Goal: Task Accomplishment & Management: Manage account settings

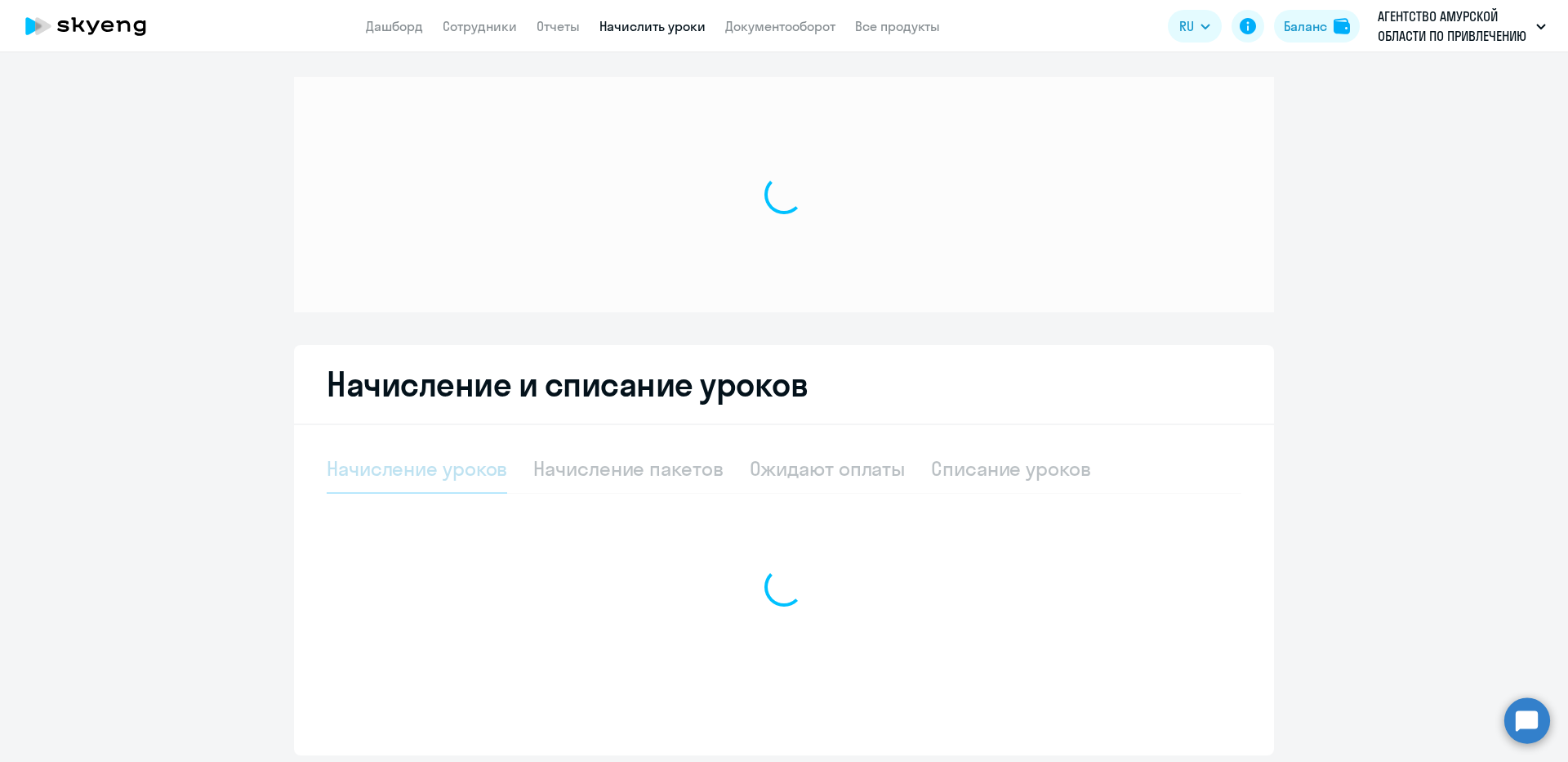
select select "10"
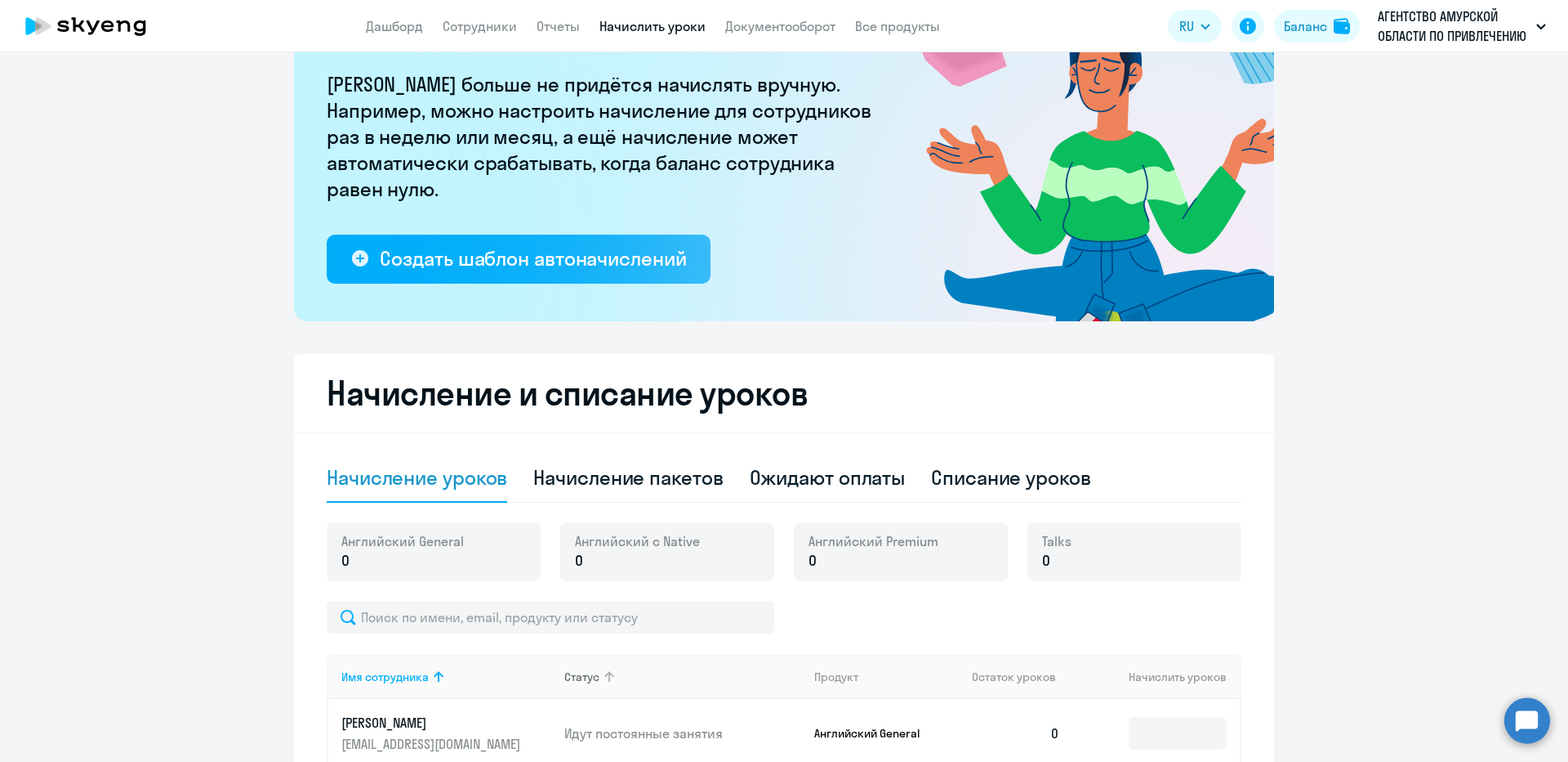
scroll to position [327, 0]
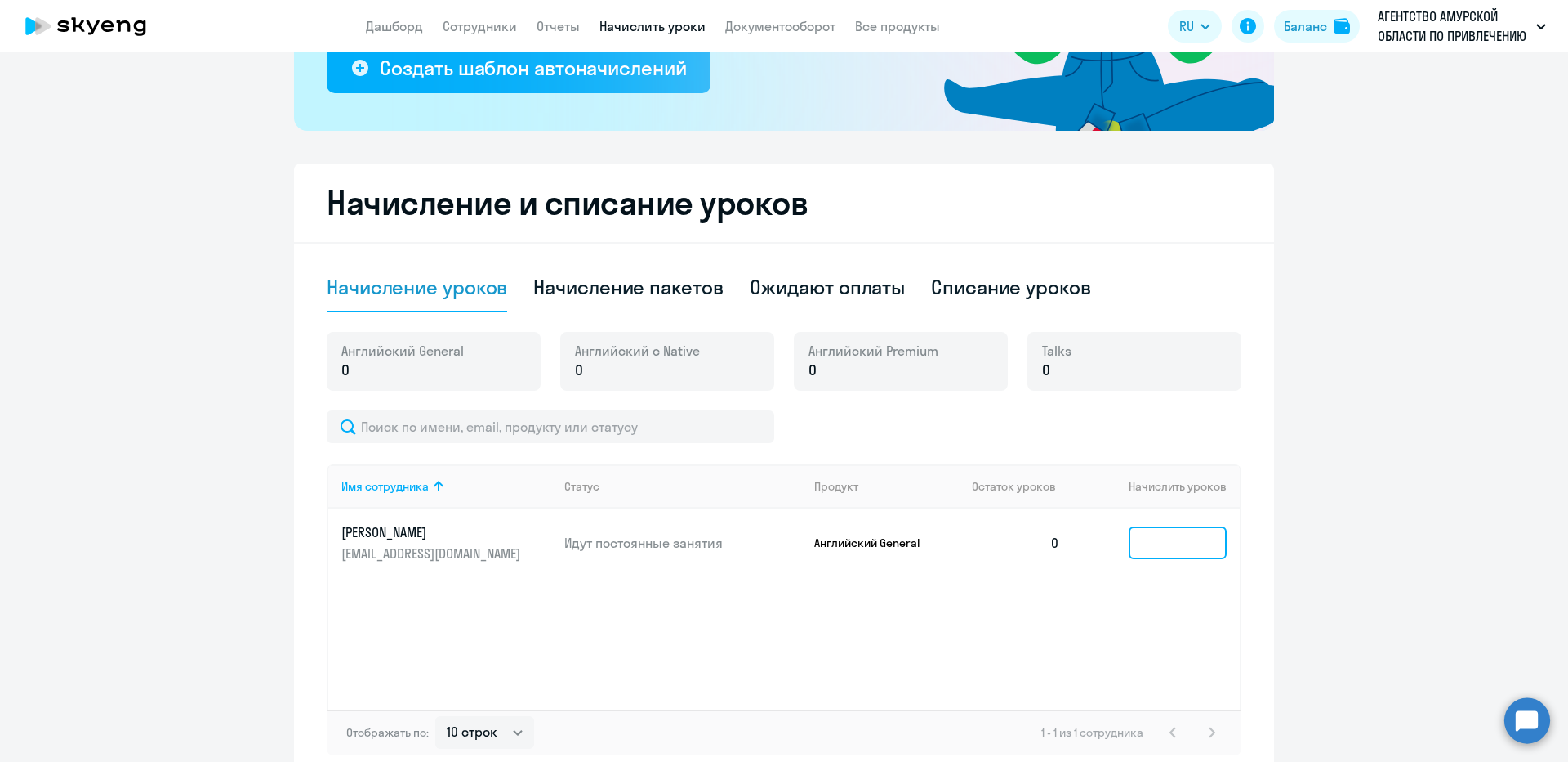
click at [1148, 543] on input at bounding box center [1177, 542] width 98 height 32
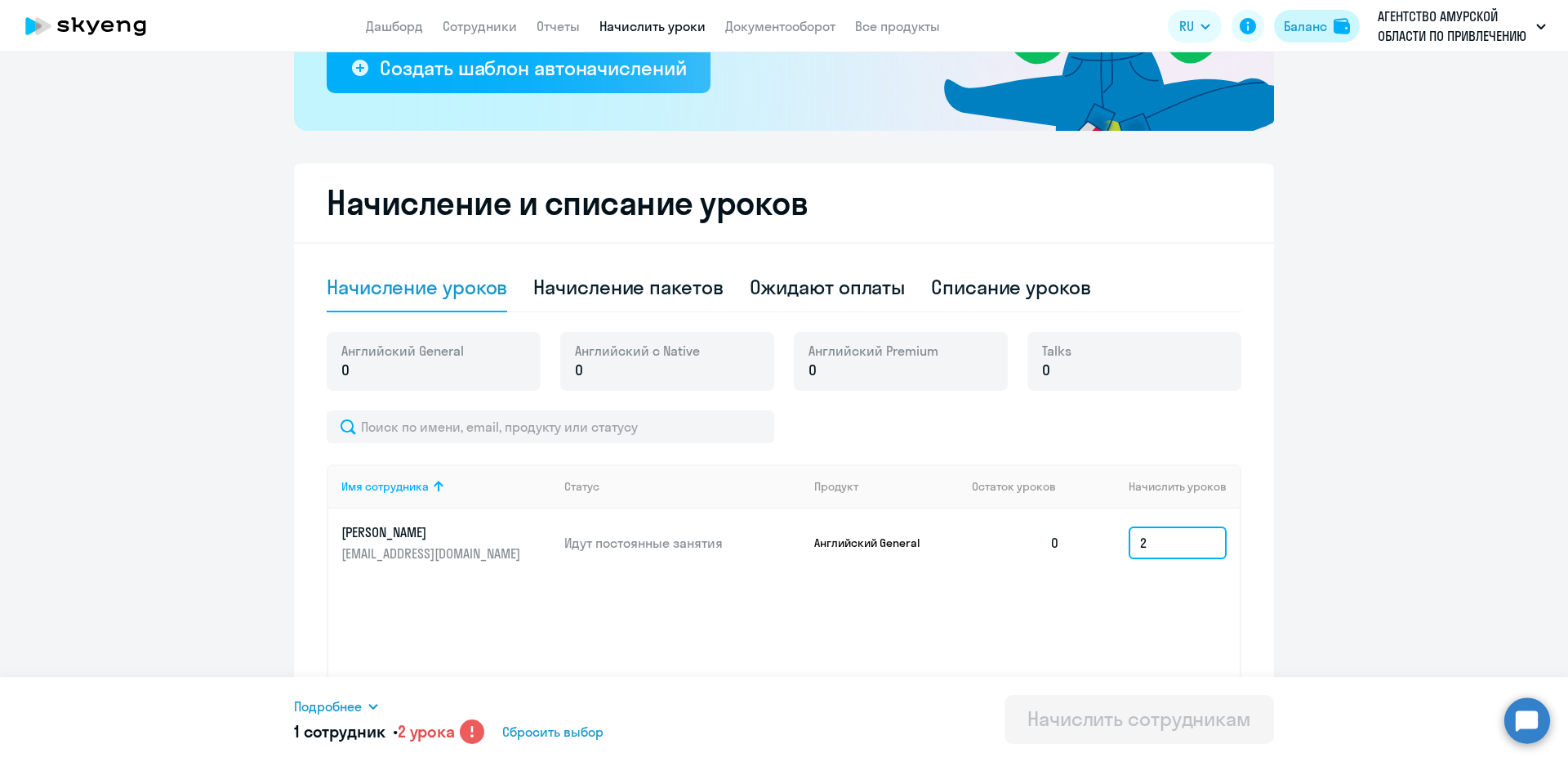
type input "2"
click at [1306, 31] on div "Баланс" at bounding box center [1306, 26] width 44 height 20
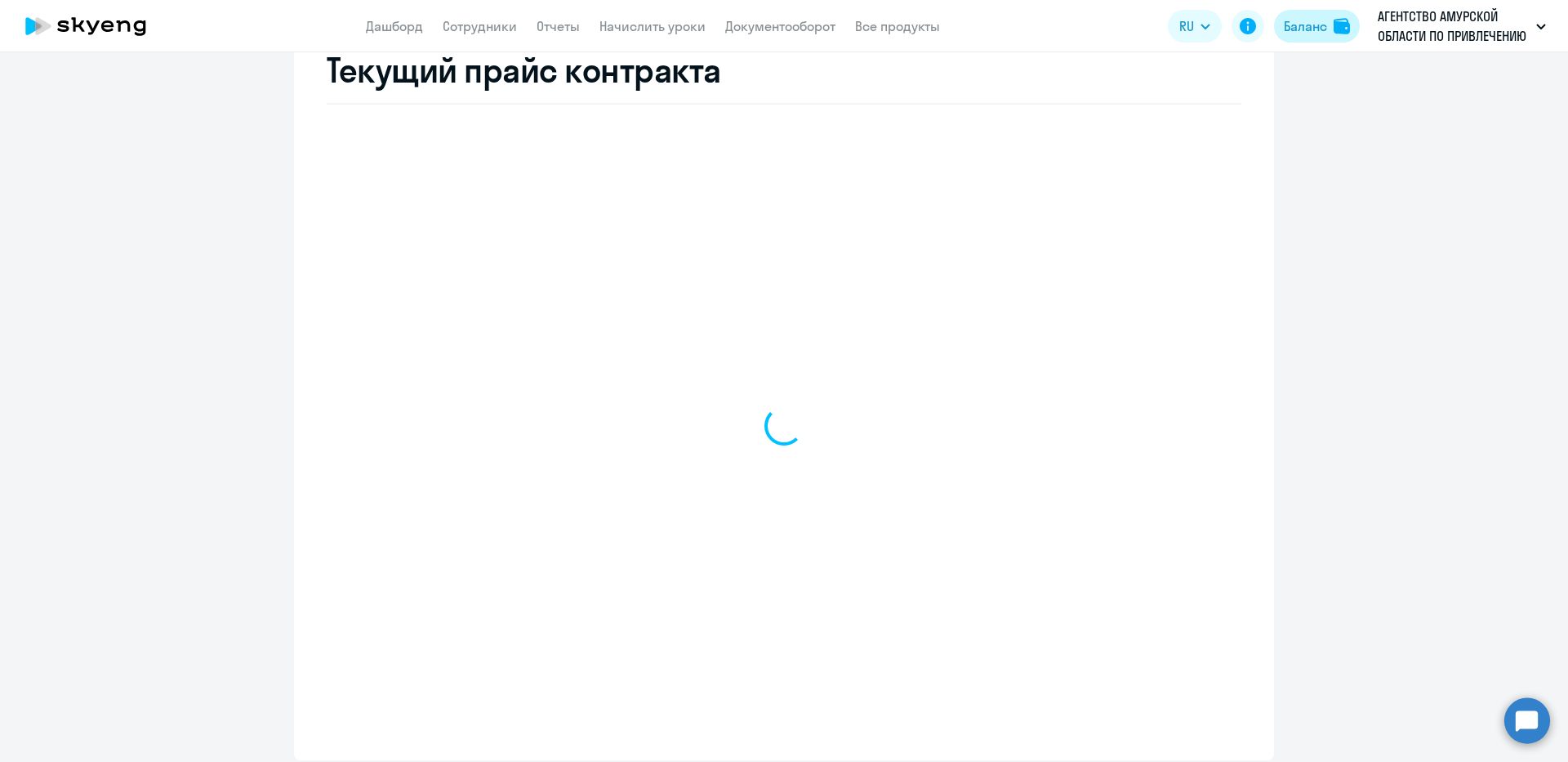
select select "english_adult_not_native_speaker"
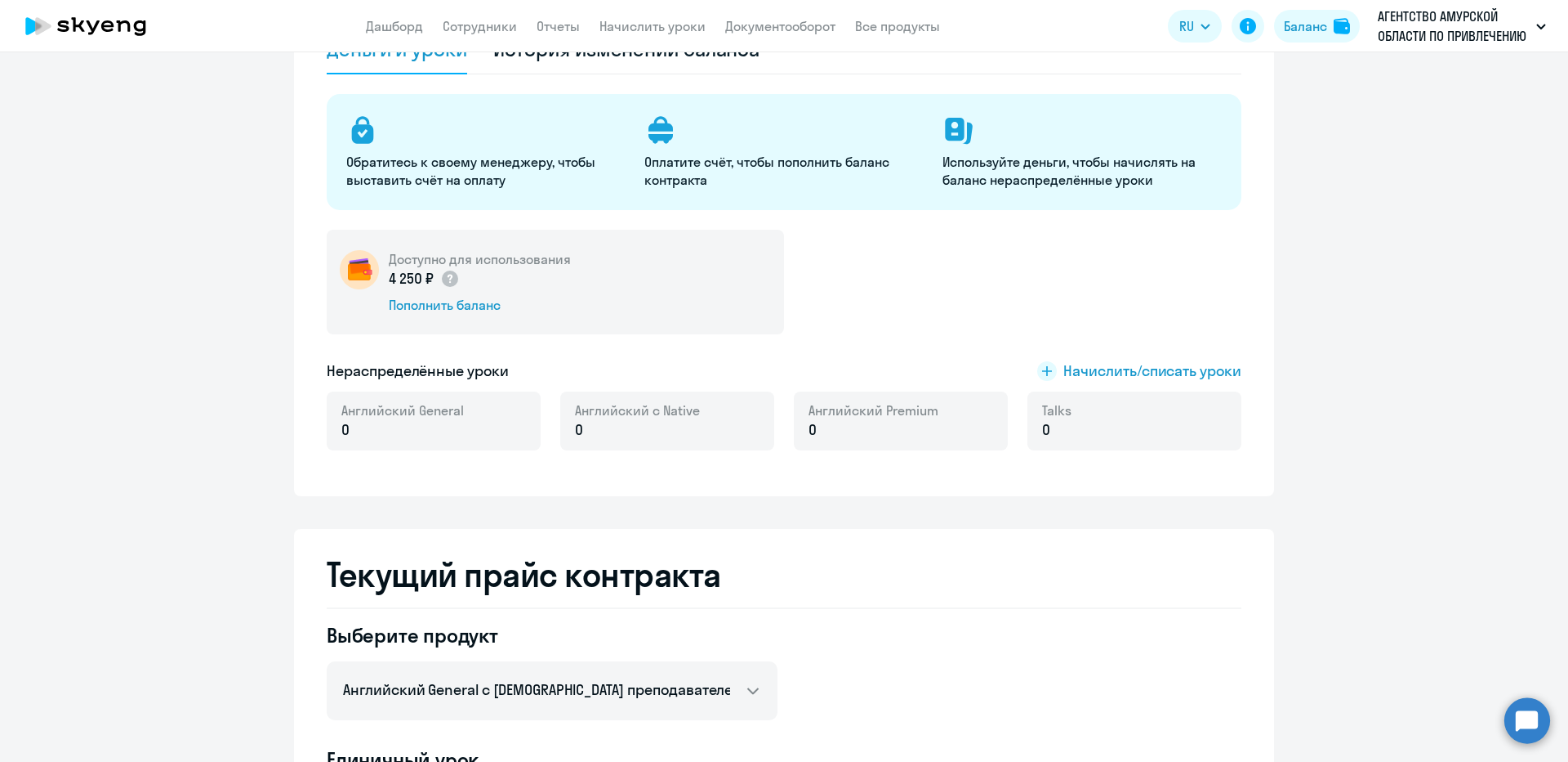
scroll to position [132, 0]
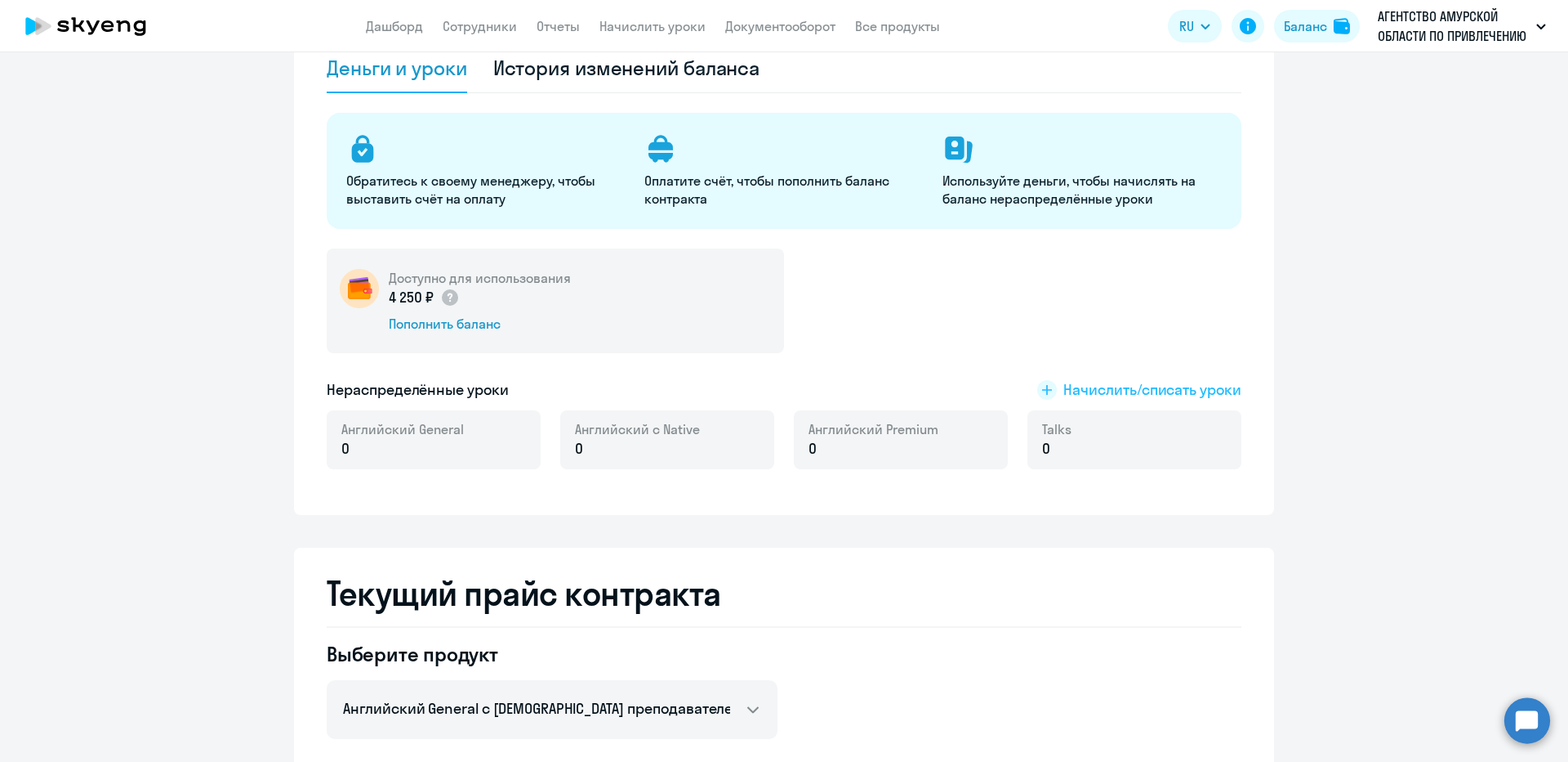
click at [1129, 393] on span "Начислить/списать уроки" at bounding box center [1152, 390] width 178 height 21
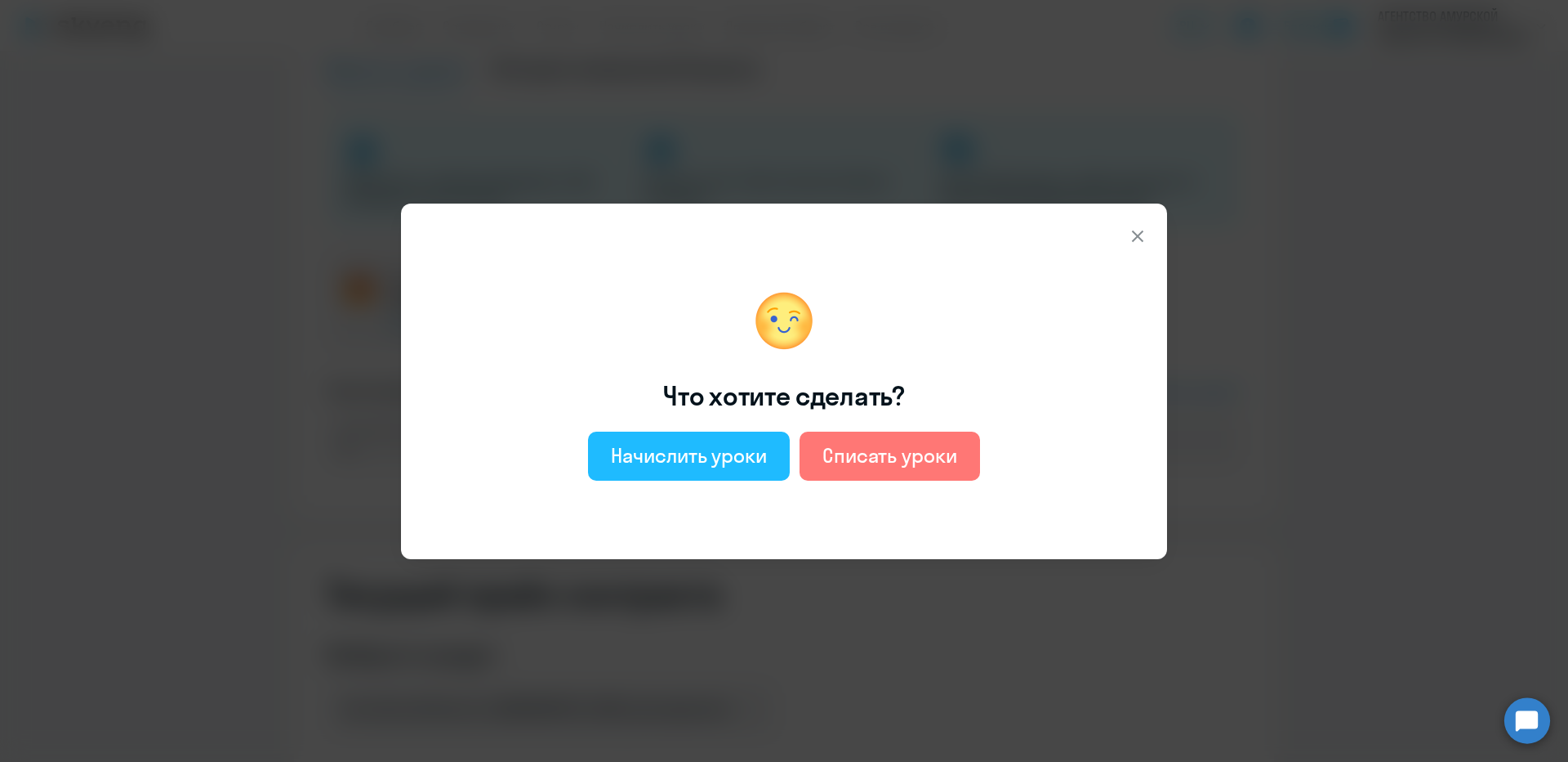
click at [731, 440] on button "Начислить уроки" at bounding box center [688, 457] width 202 height 49
select select "english_adult_not_native_speaker"
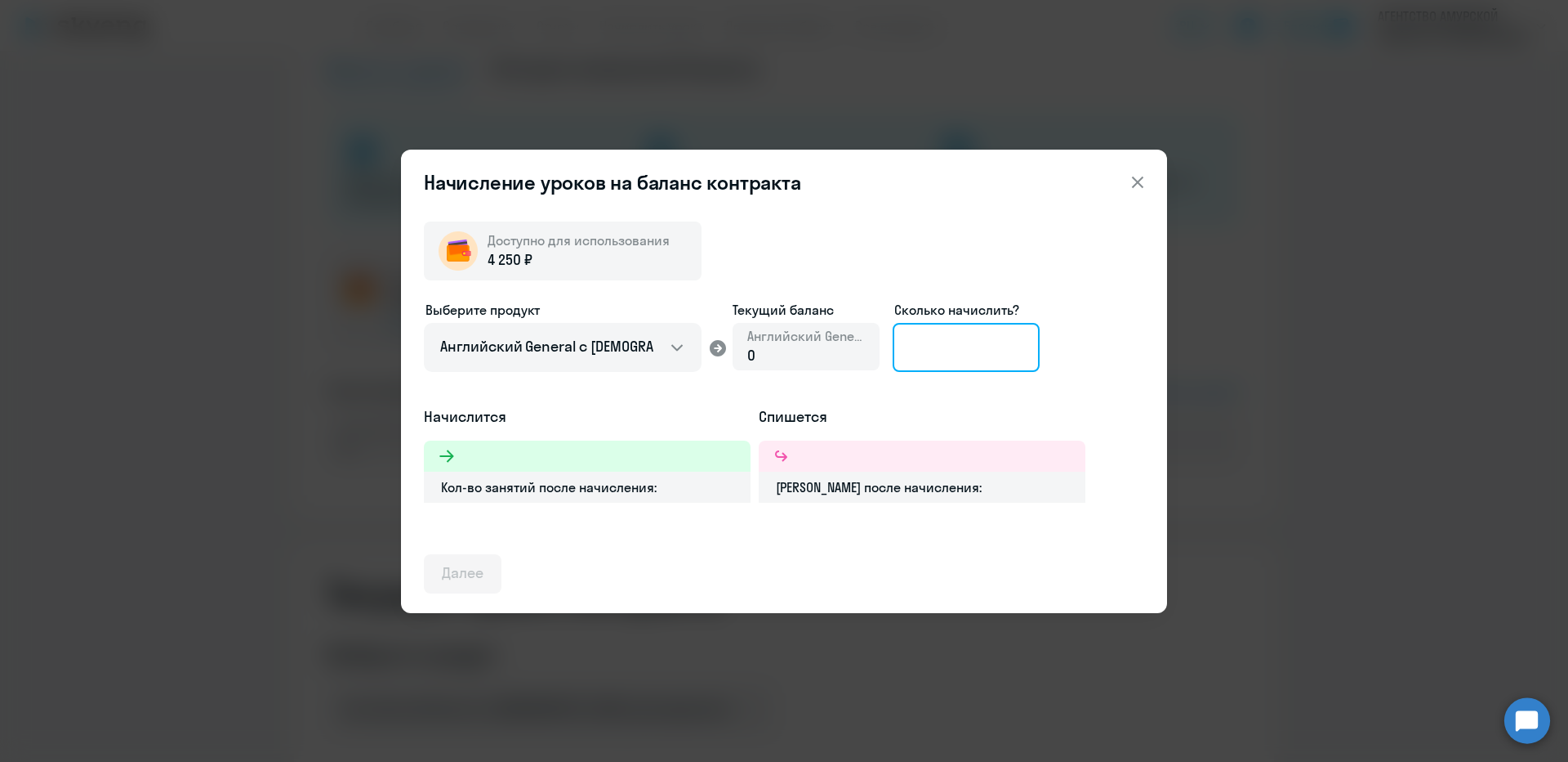
click at [907, 332] on input at bounding box center [966, 347] width 147 height 49
type input "2"
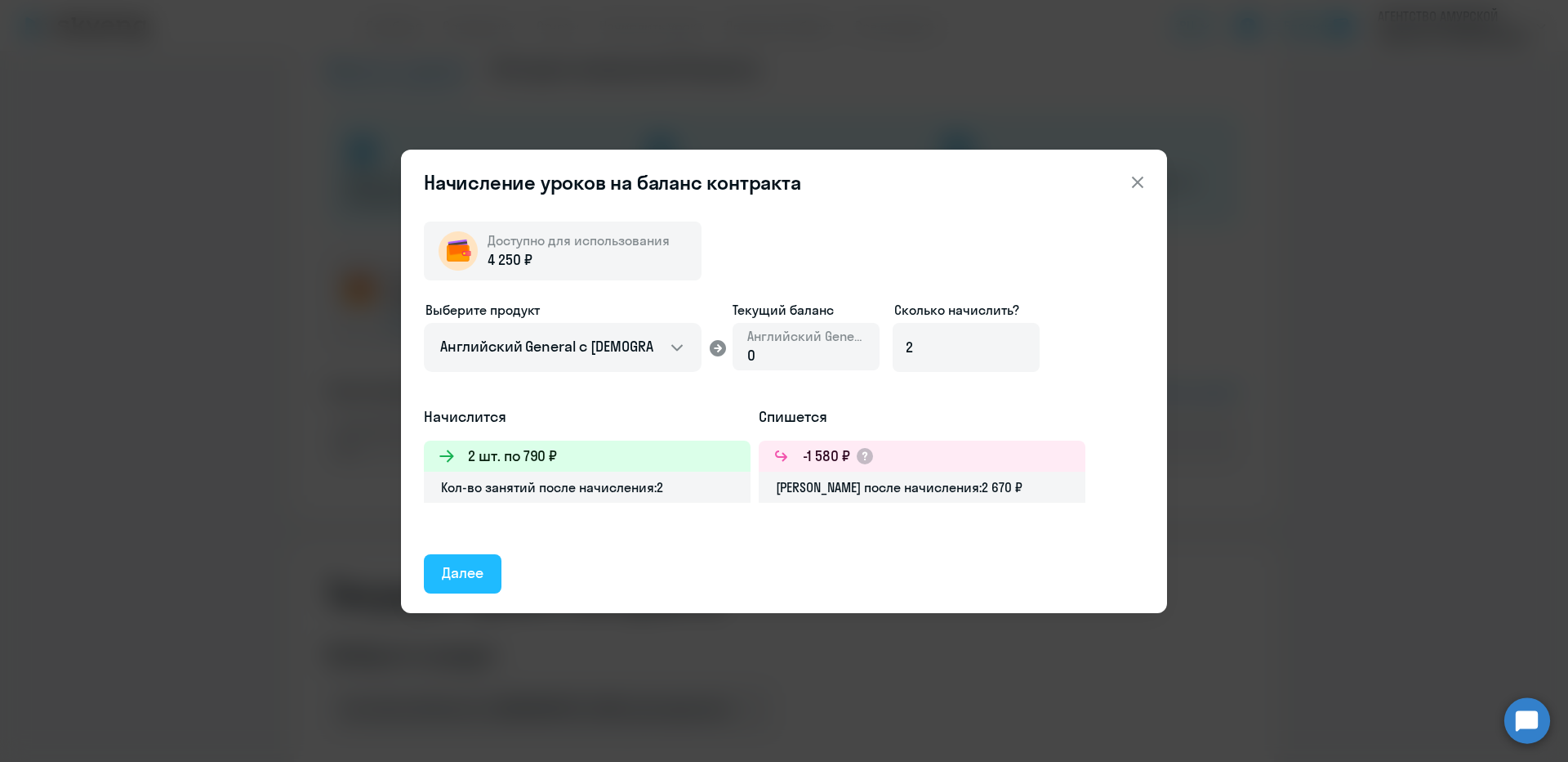
click at [468, 563] on div "Далее" at bounding box center [463, 573] width 42 height 21
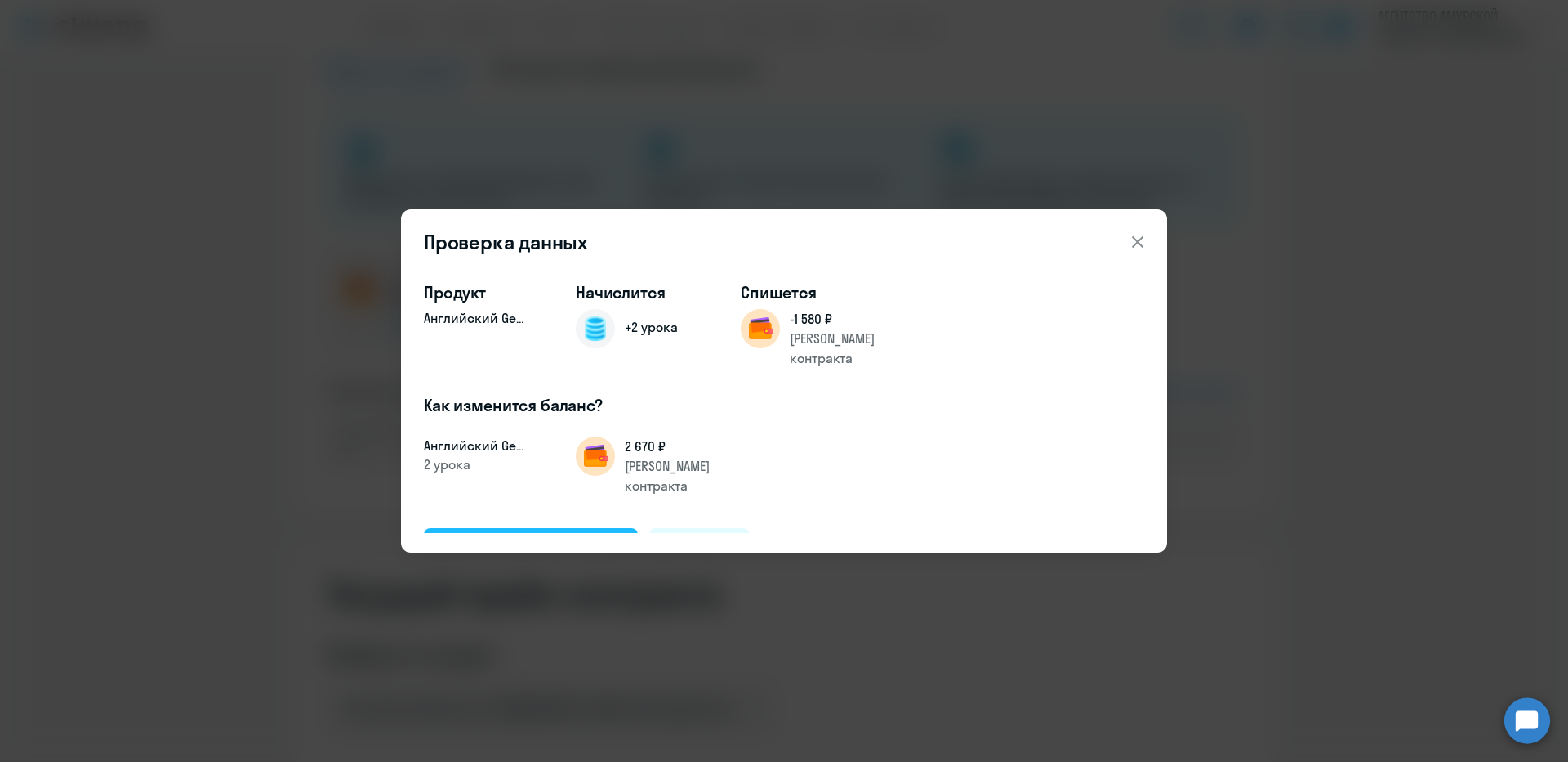
click at [541, 528] on button "Подтвердить и начислить" at bounding box center [531, 547] width 214 height 39
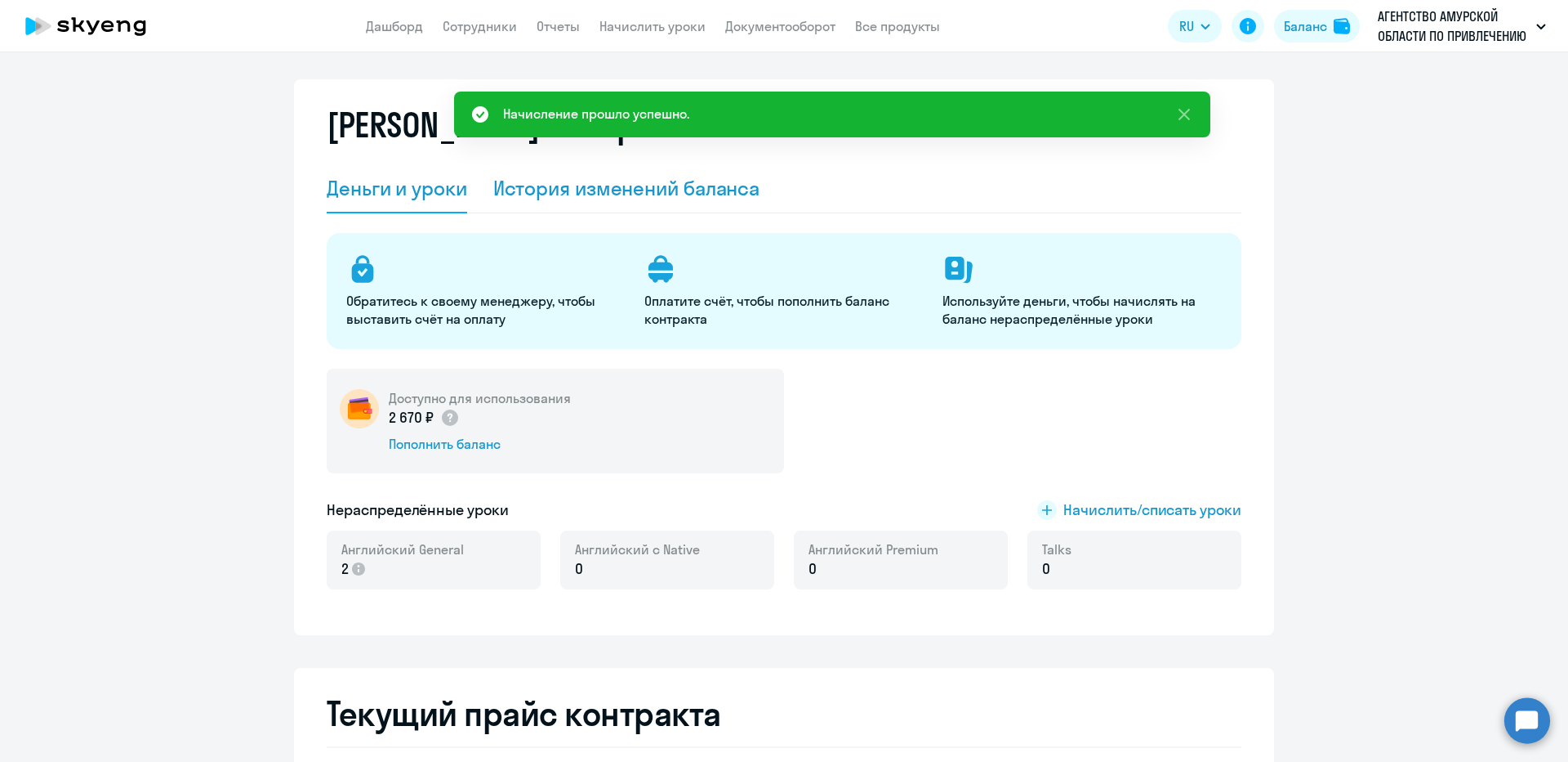
scroll to position [0, 0]
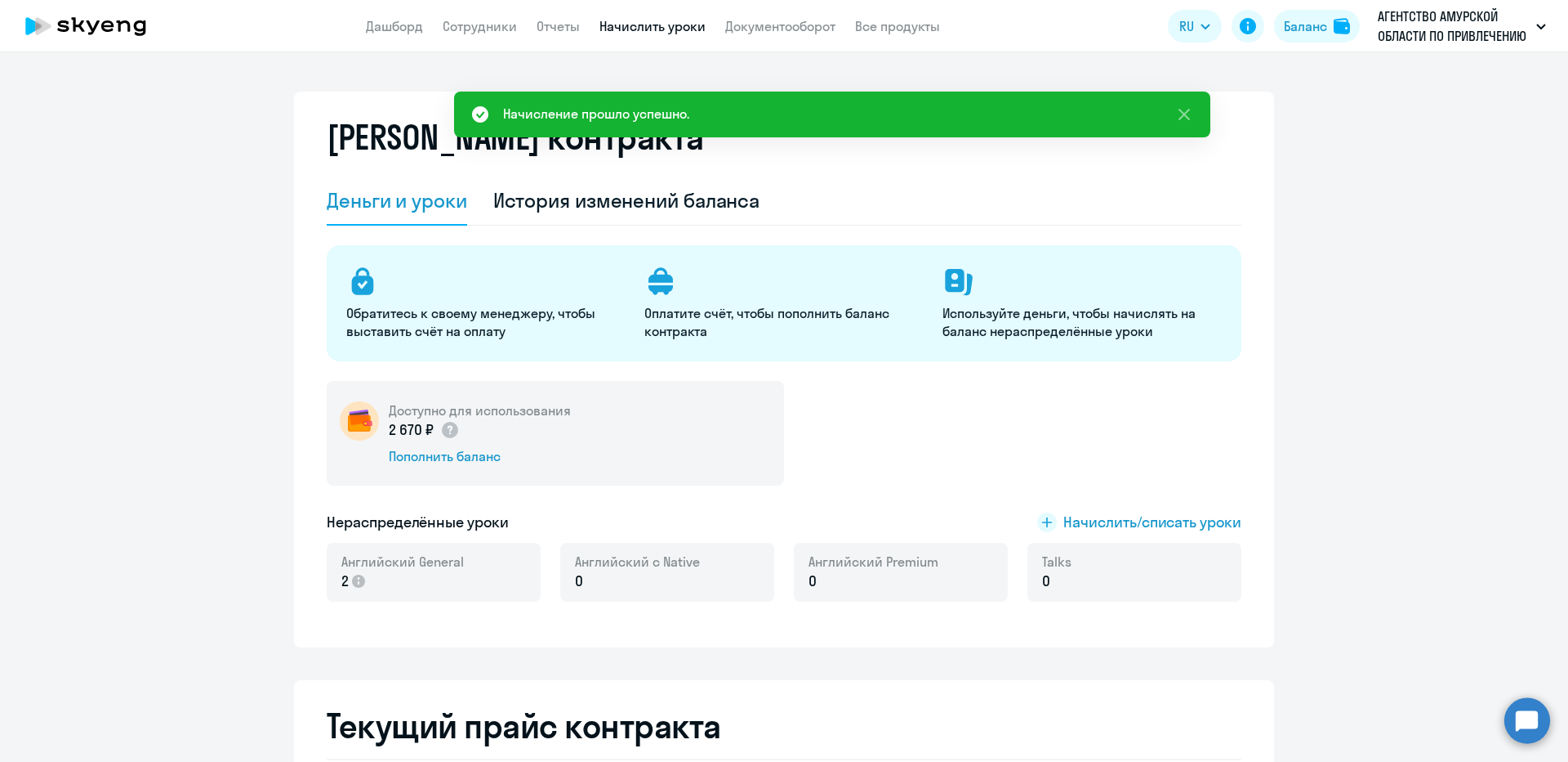
click at [623, 29] on link "Начислить уроки" at bounding box center [652, 26] width 106 height 16
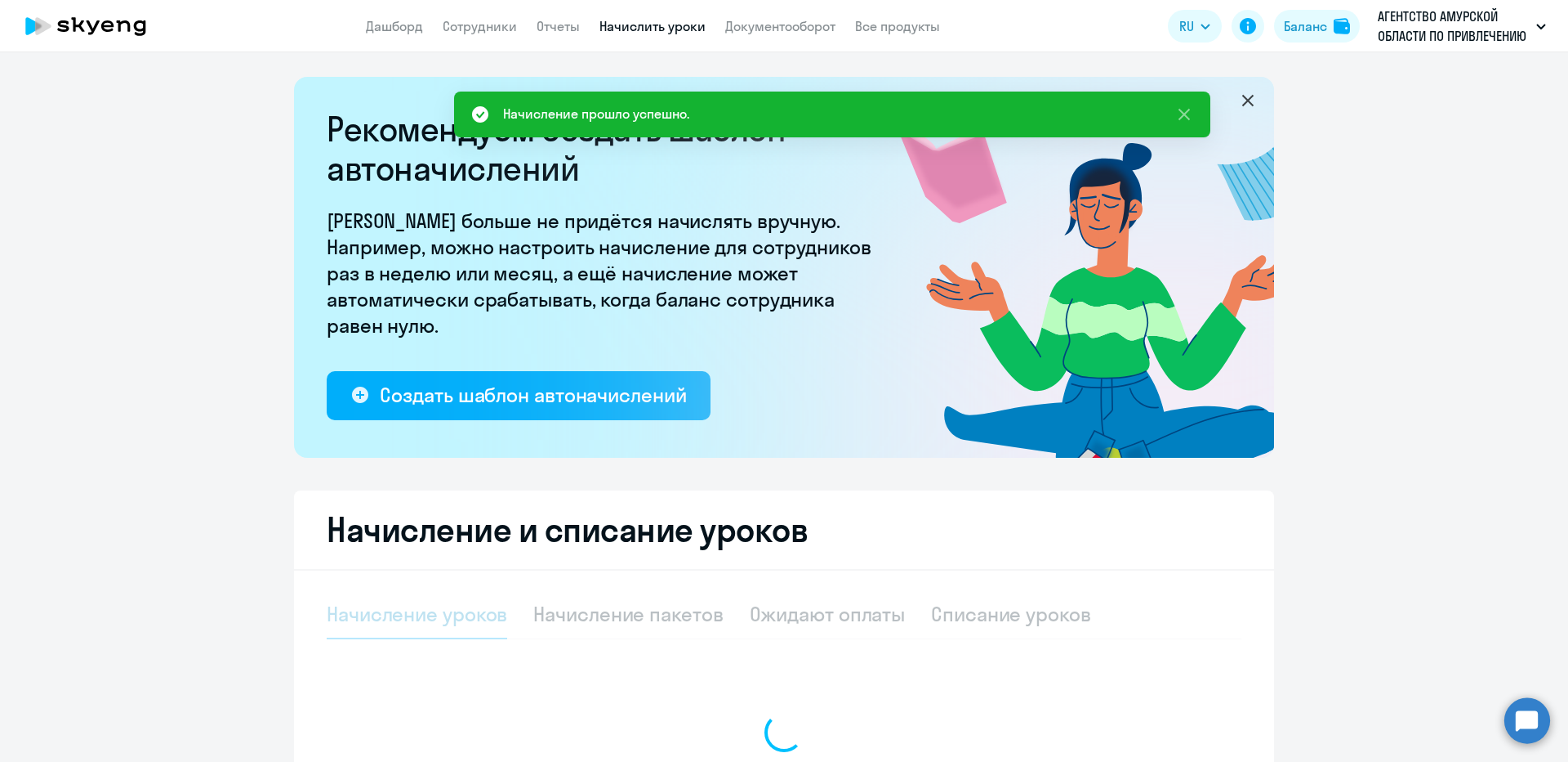
select select "10"
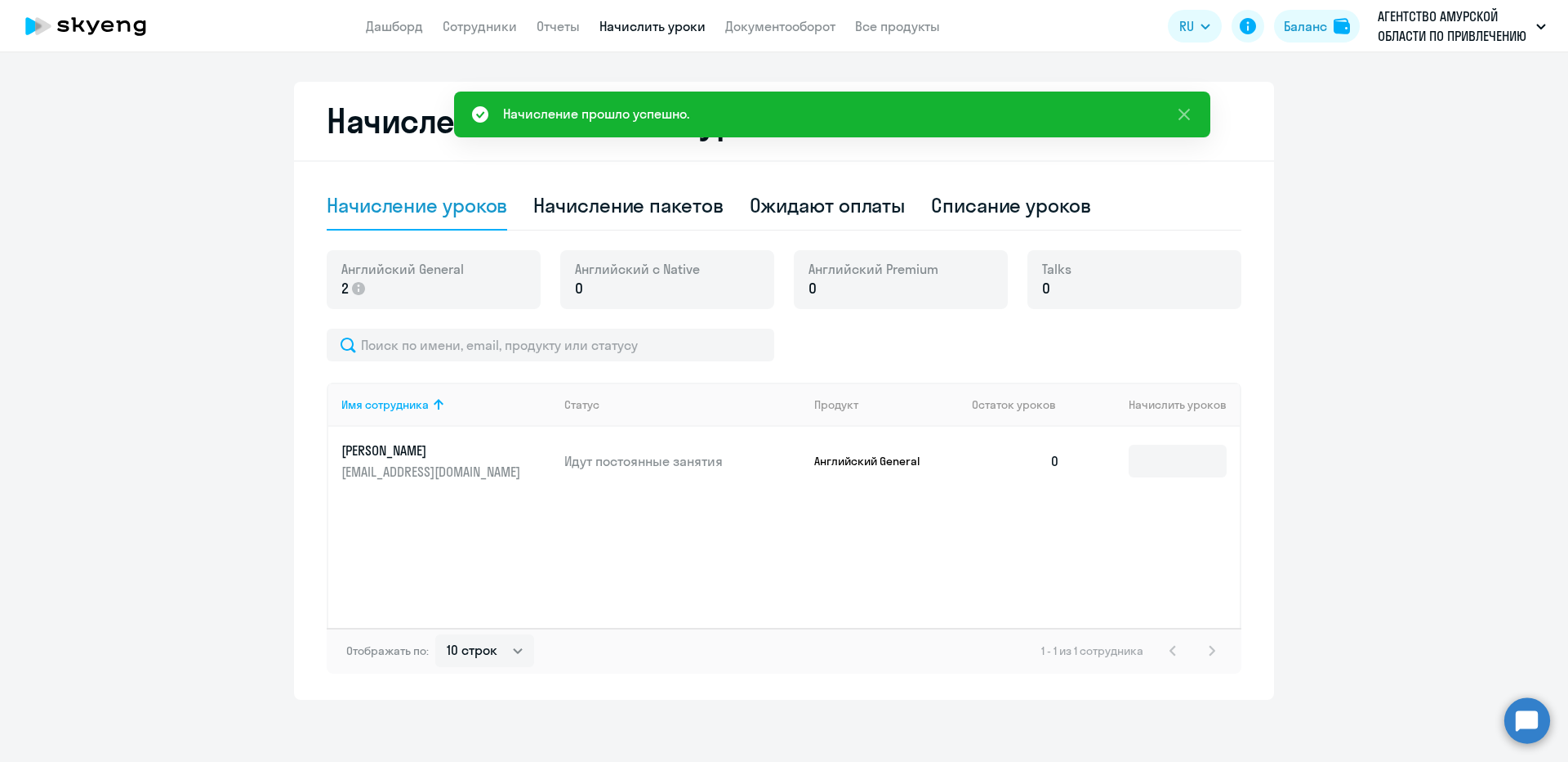
scroll to position [412, 0]
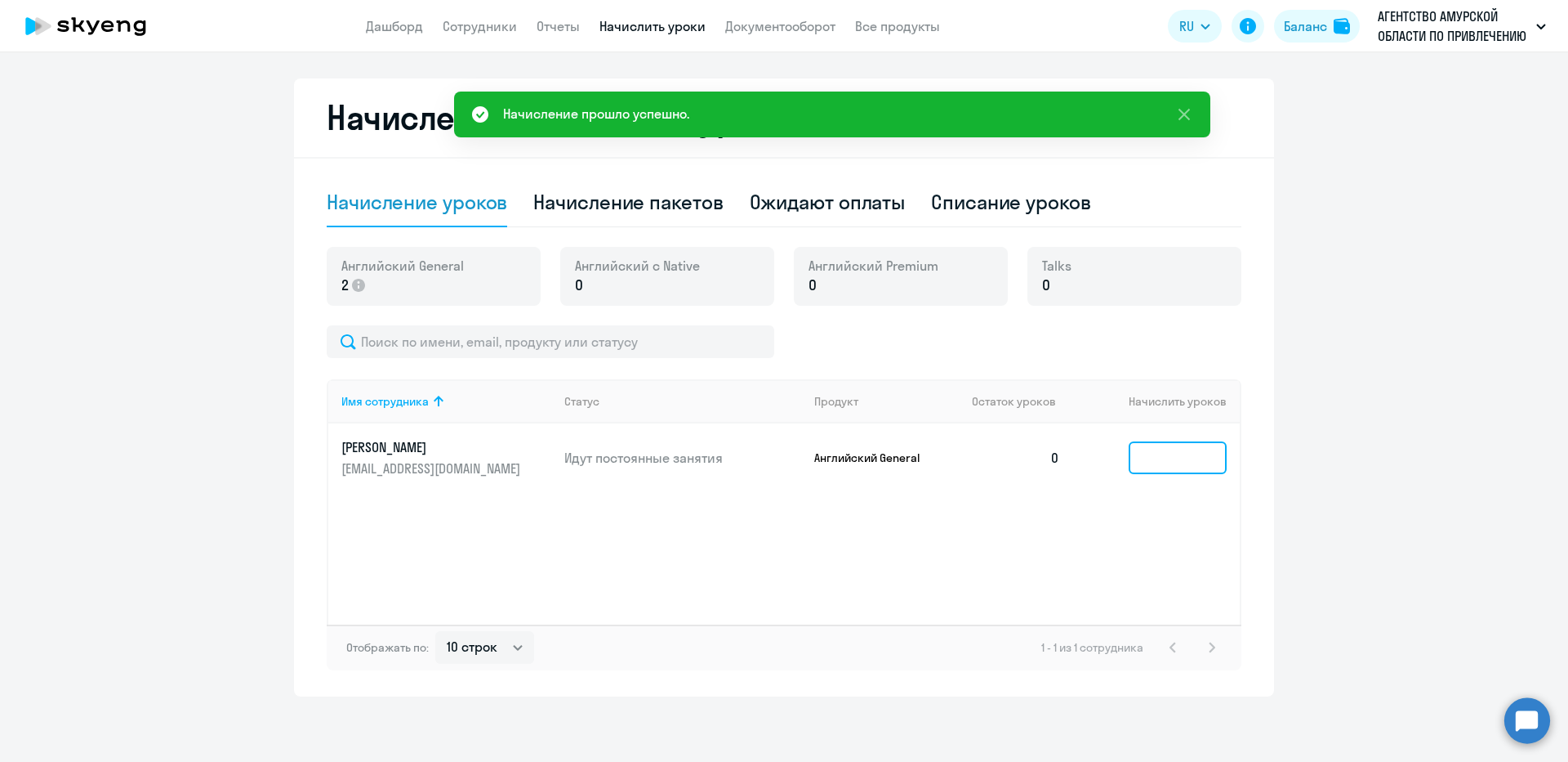
click at [1167, 450] on input at bounding box center [1177, 458] width 98 height 32
type input "2"
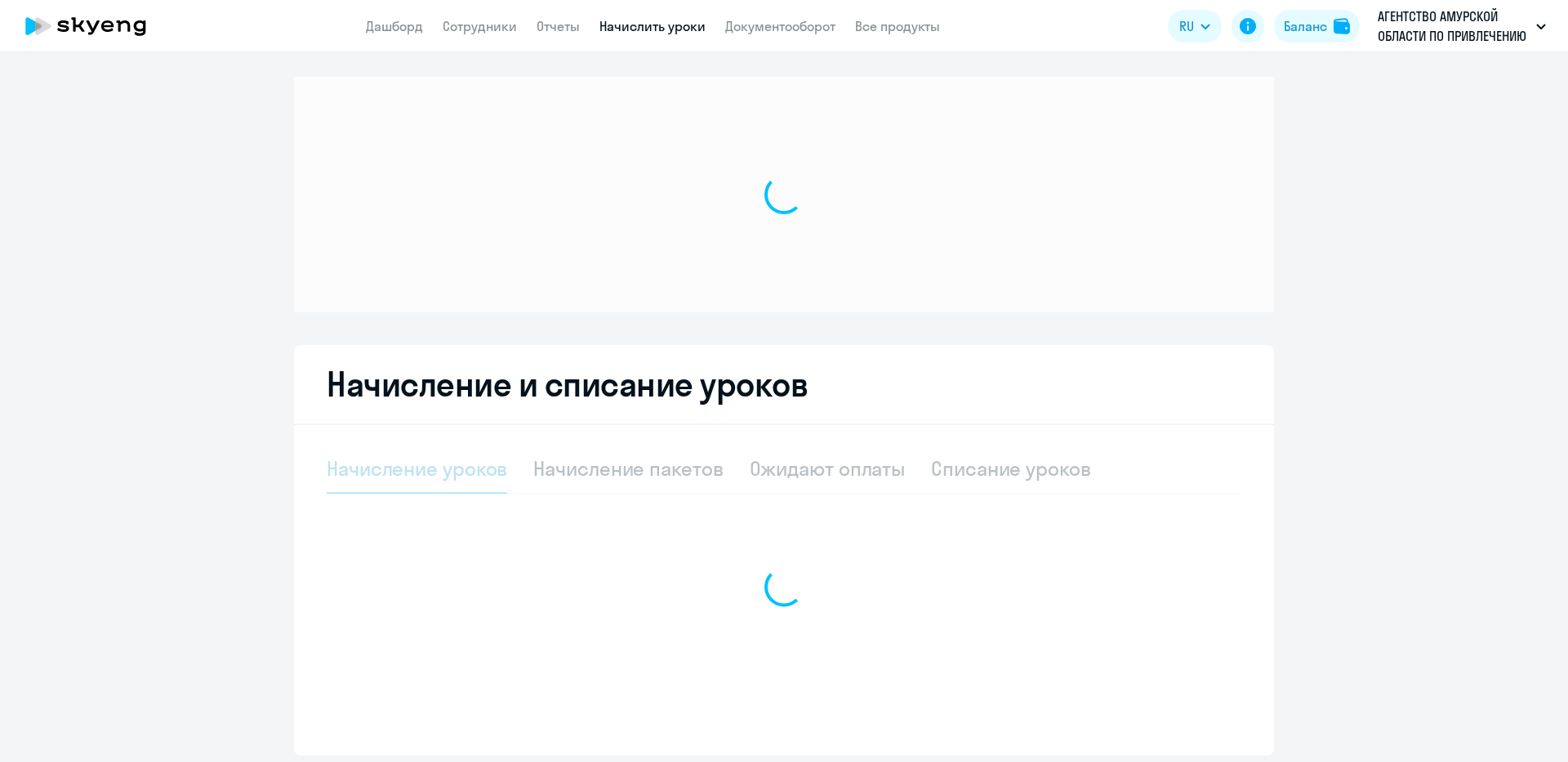
select select "10"
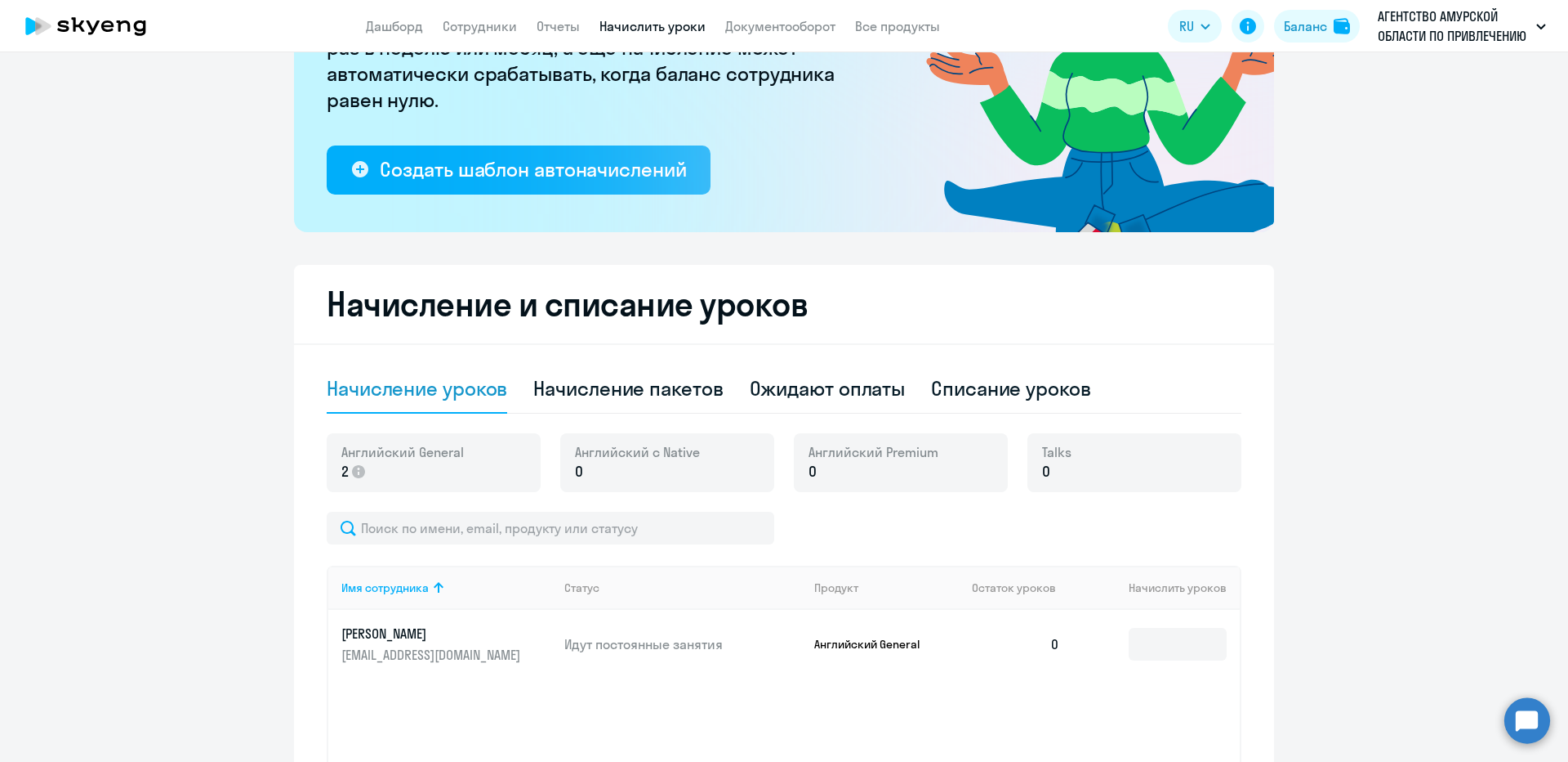
scroll to position [245, 0]
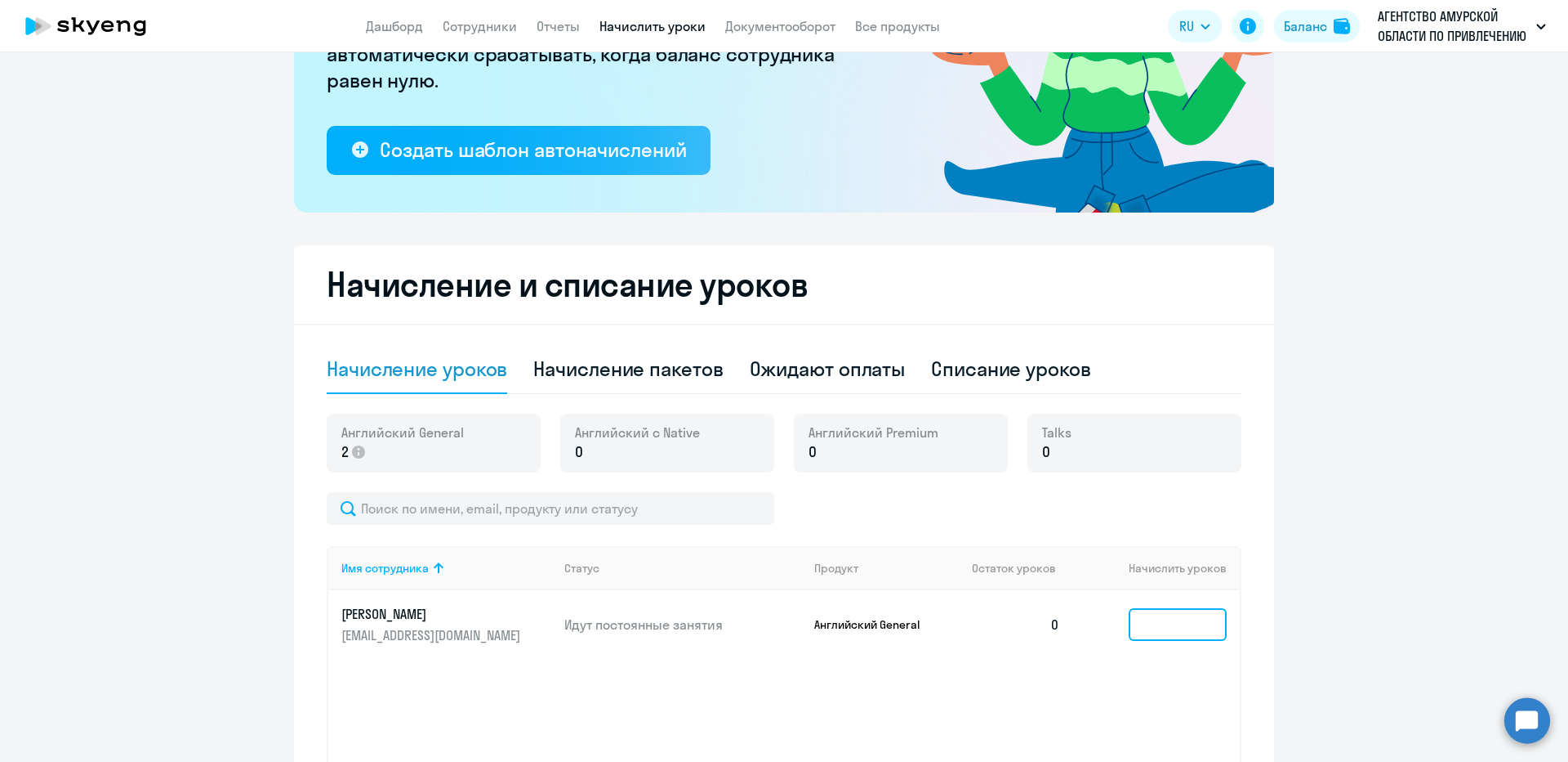
click at [1154, 623] on input at bounding box center [1177, 624] width 98 height 32
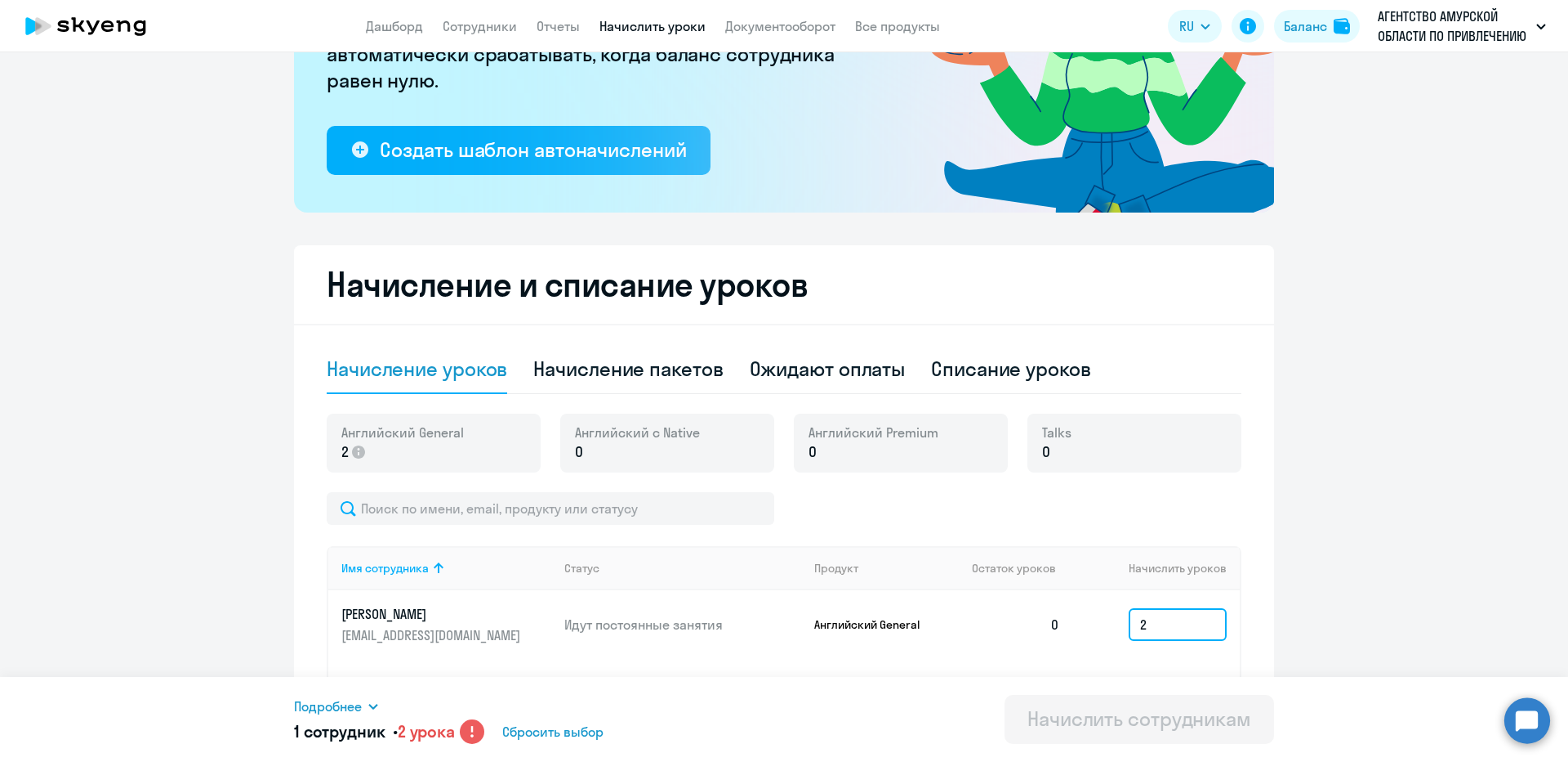
type input "2"
click at [364, 715] on div "Подробнее Имя сотрудника Продукт Начислить уроков [PERSON_NAME] General 2 По до…" at bounding box center [538, 720] width 489 height 48
click at [362, 713] on span "Подробнее" at bounding box center [327, 706] width 68 height 20
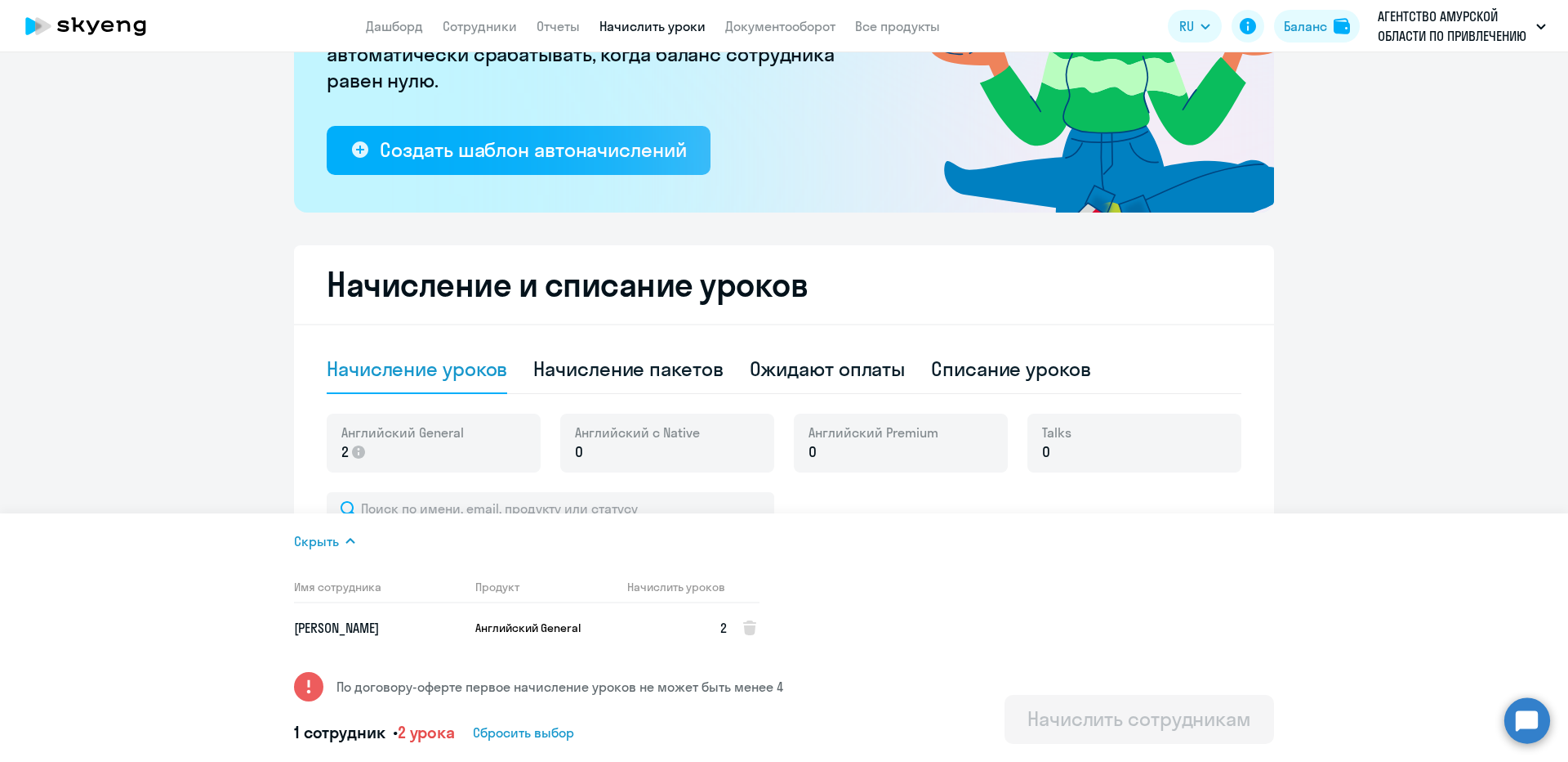
click at [1416, 409] on ng-component "Рекомендуем создать шаблон автоначислений Уроки больше не придётся начислять вр…" at bounding box center [784, 347] width 1568 height 1031
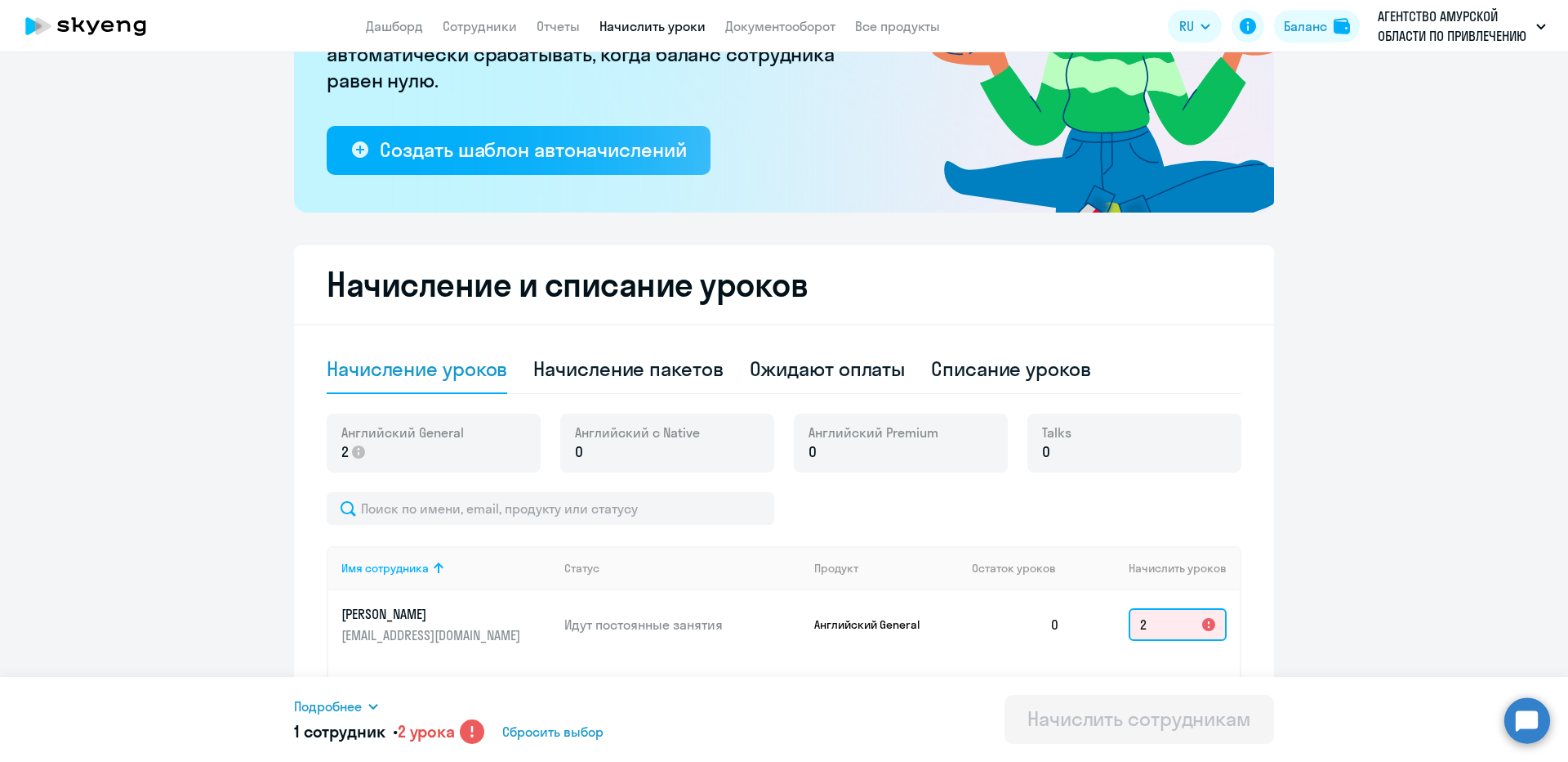
drag, startPoint x: 1155, startPoint y: 619, endPoint x: 997, endPoint y: 620, distance: 158.0
click at [997, 620] on tr "[PERSON_NAME] [PERSON_NAME][EMAIL_ADDRESS][DOMAIN_NAME] Идут постоянные занятия…" at bounding box center [784, 624] width 912 height 68
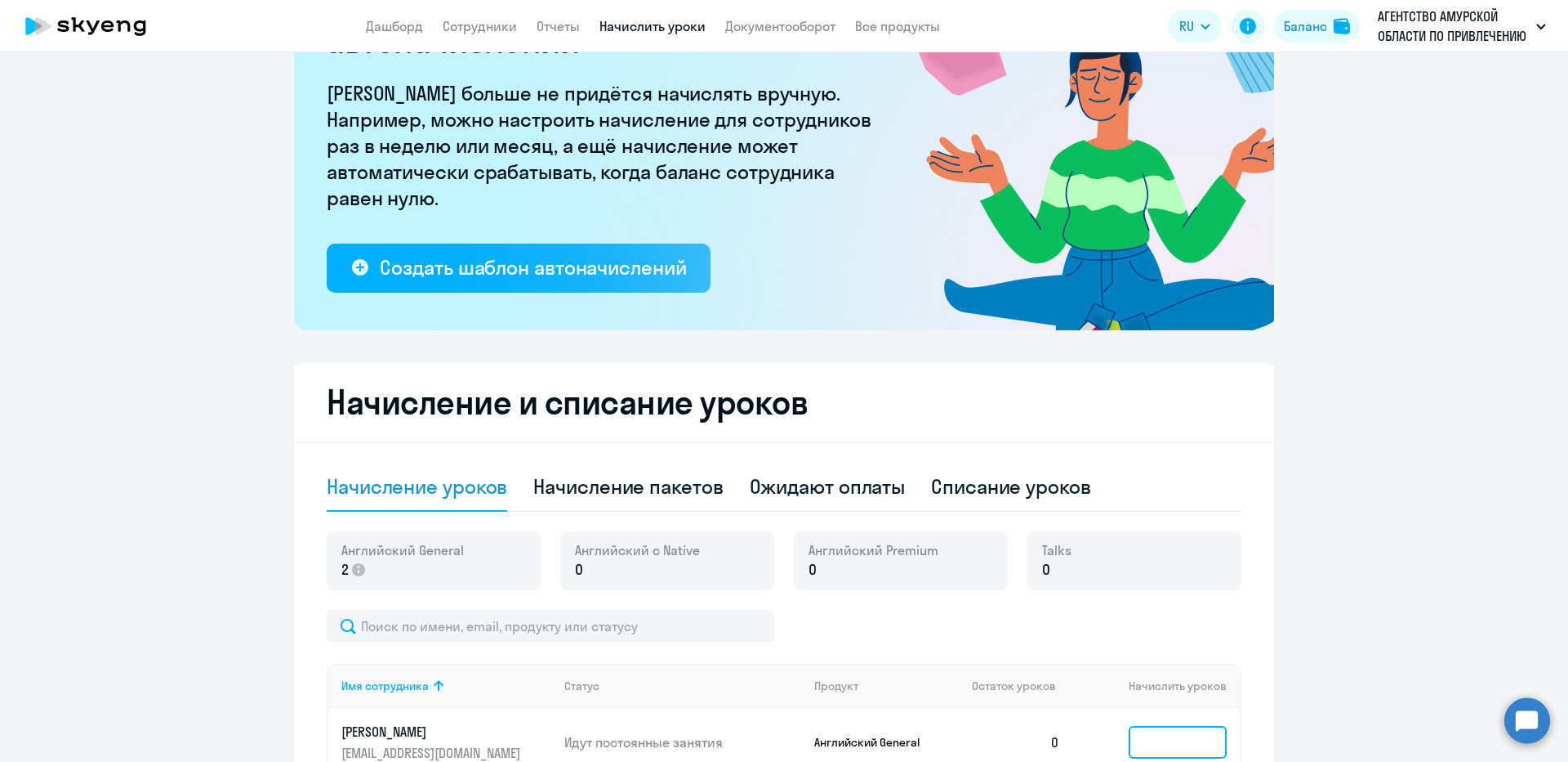
scroll to position [0, 0]
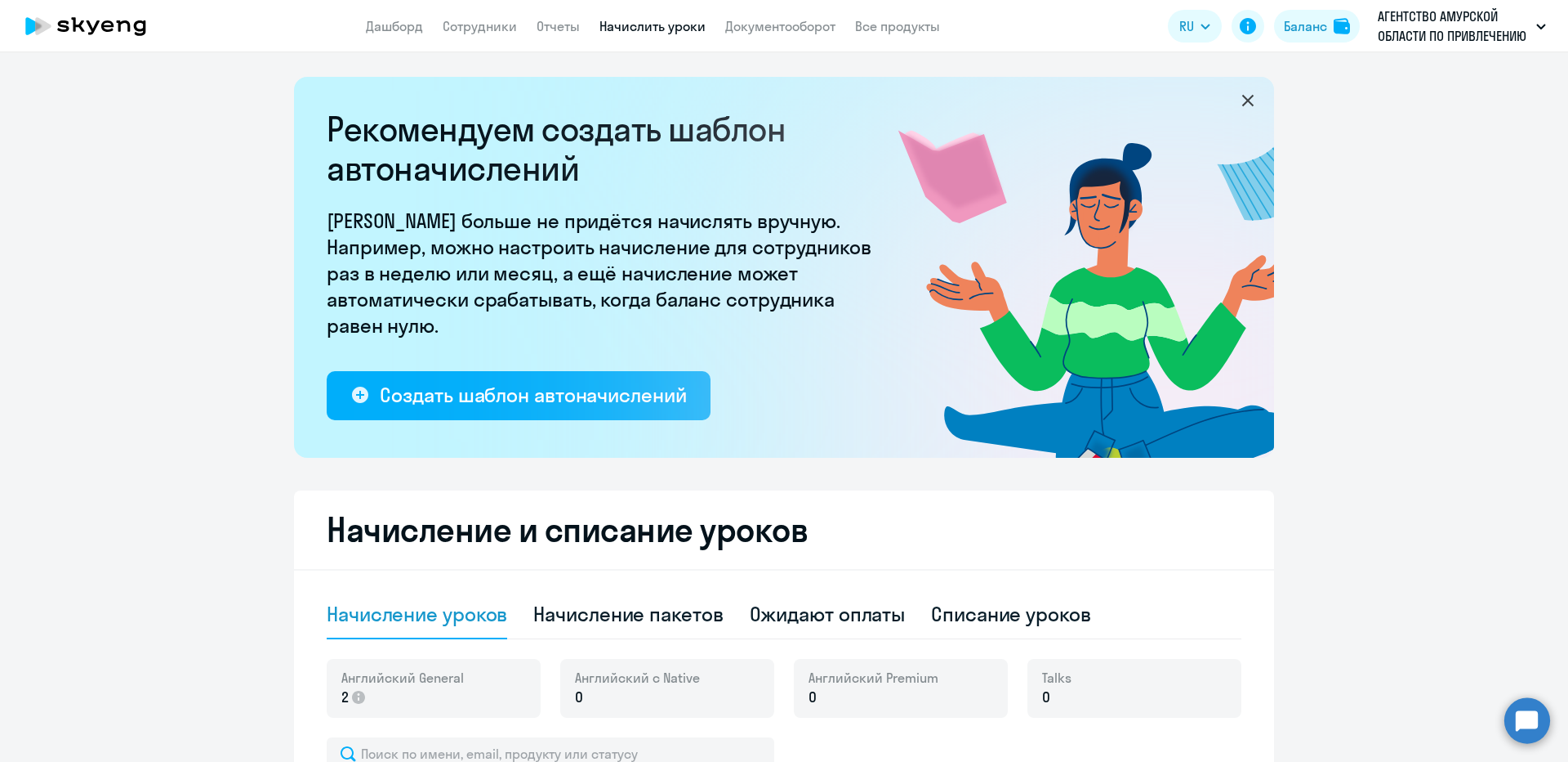
click at [1269, 49] on app-header "Дашборд Сотрудники Отчеты Начислить уроки Документооборот Все продукты Дашборд …" at bounding box center [784, 26] width 1568 height 52
click at [1281, 31] on div "Баланс" at bounding box center [1303, 26] width 45 height 20
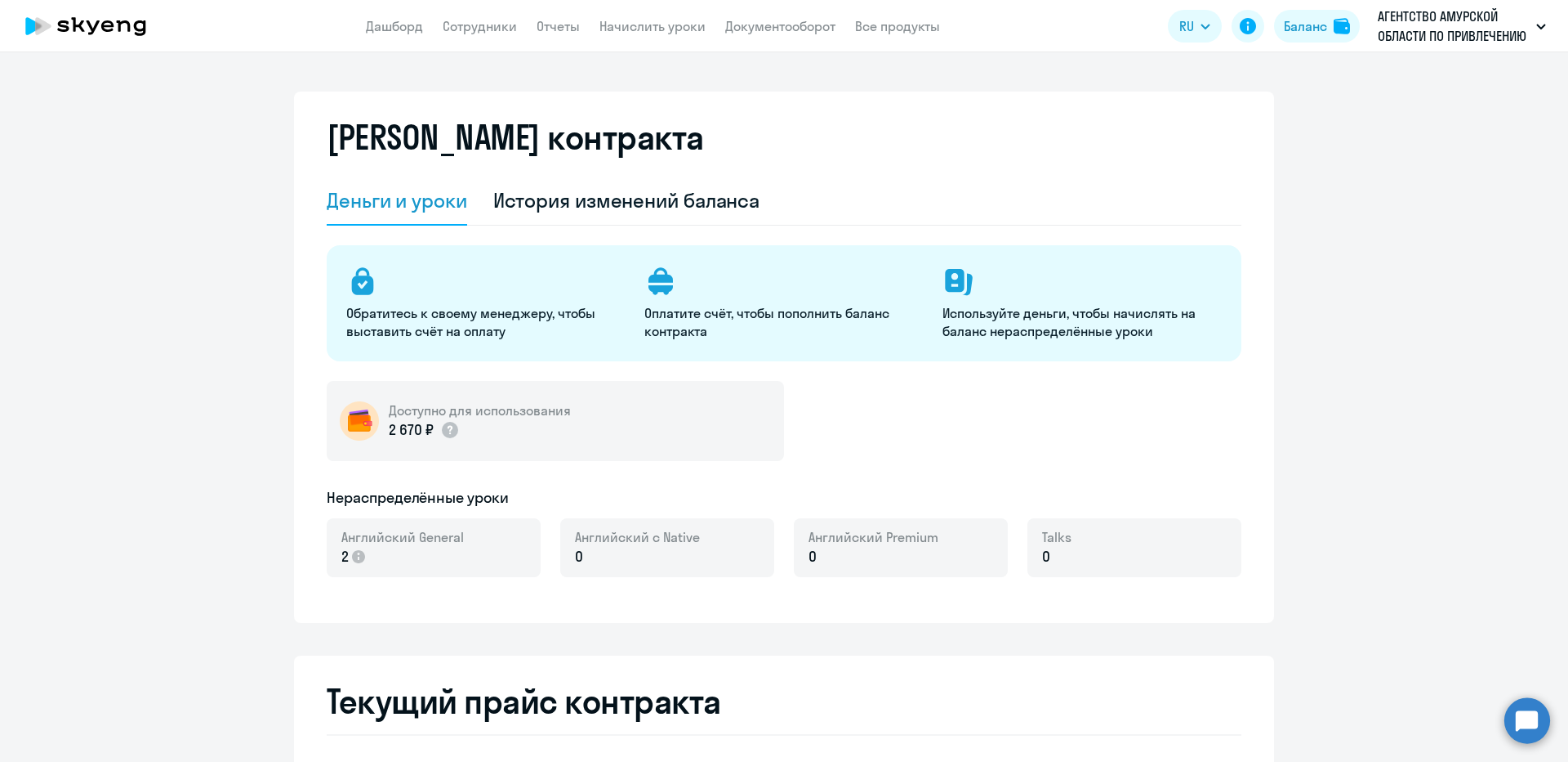
select select "english_adult_not_native_speaker"
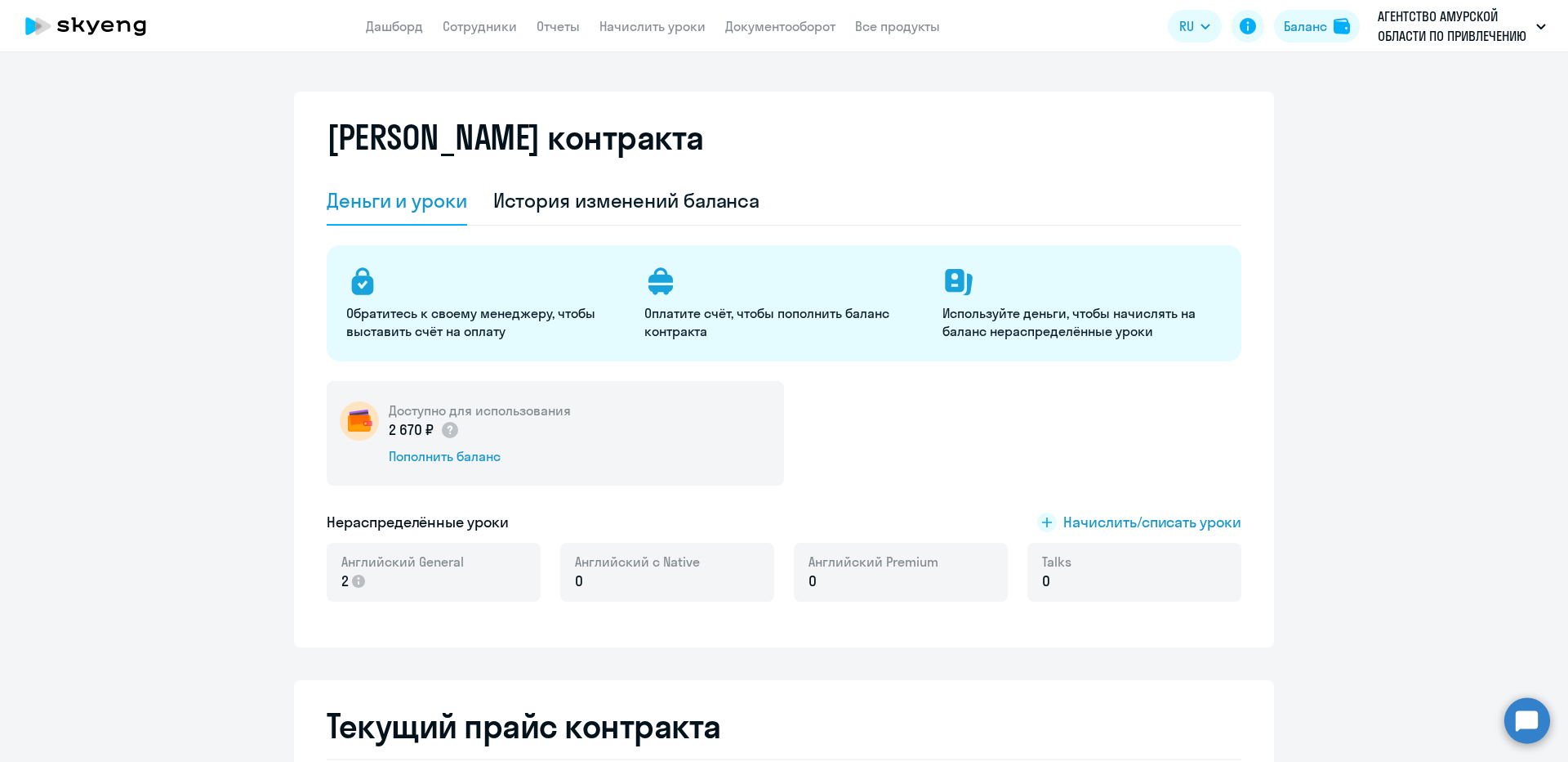
select select "english_adult_not_native_speaker"
click at [1110, 526] on span "Начислить/списать уроки" at bounding box center [1152, 522] width 178 height 21
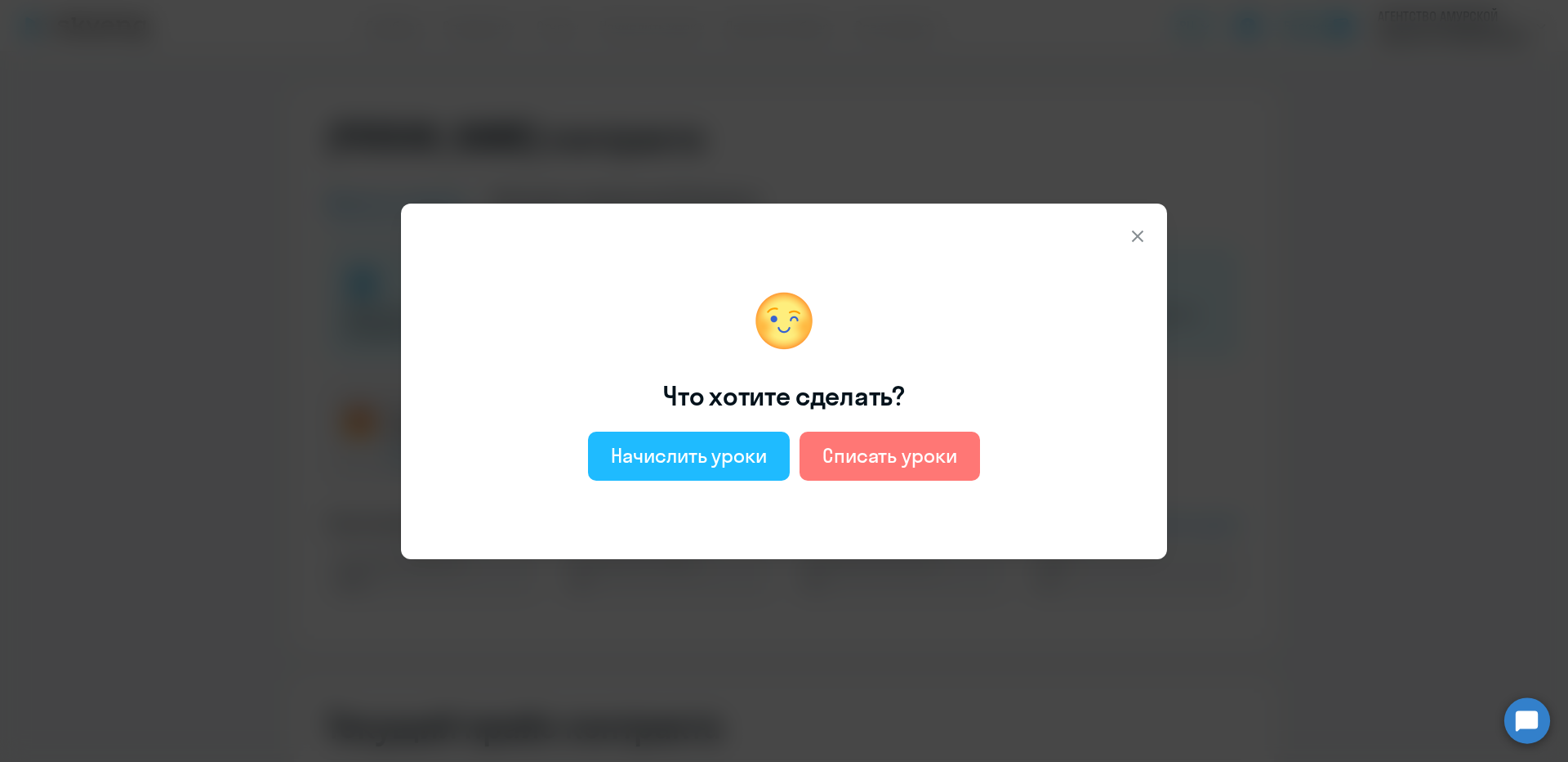
click at [759, 452] on div "Начислить уроки" at bounding box center [688, 455] width 156 height 26
select select "english_adult_not_native_speaker"
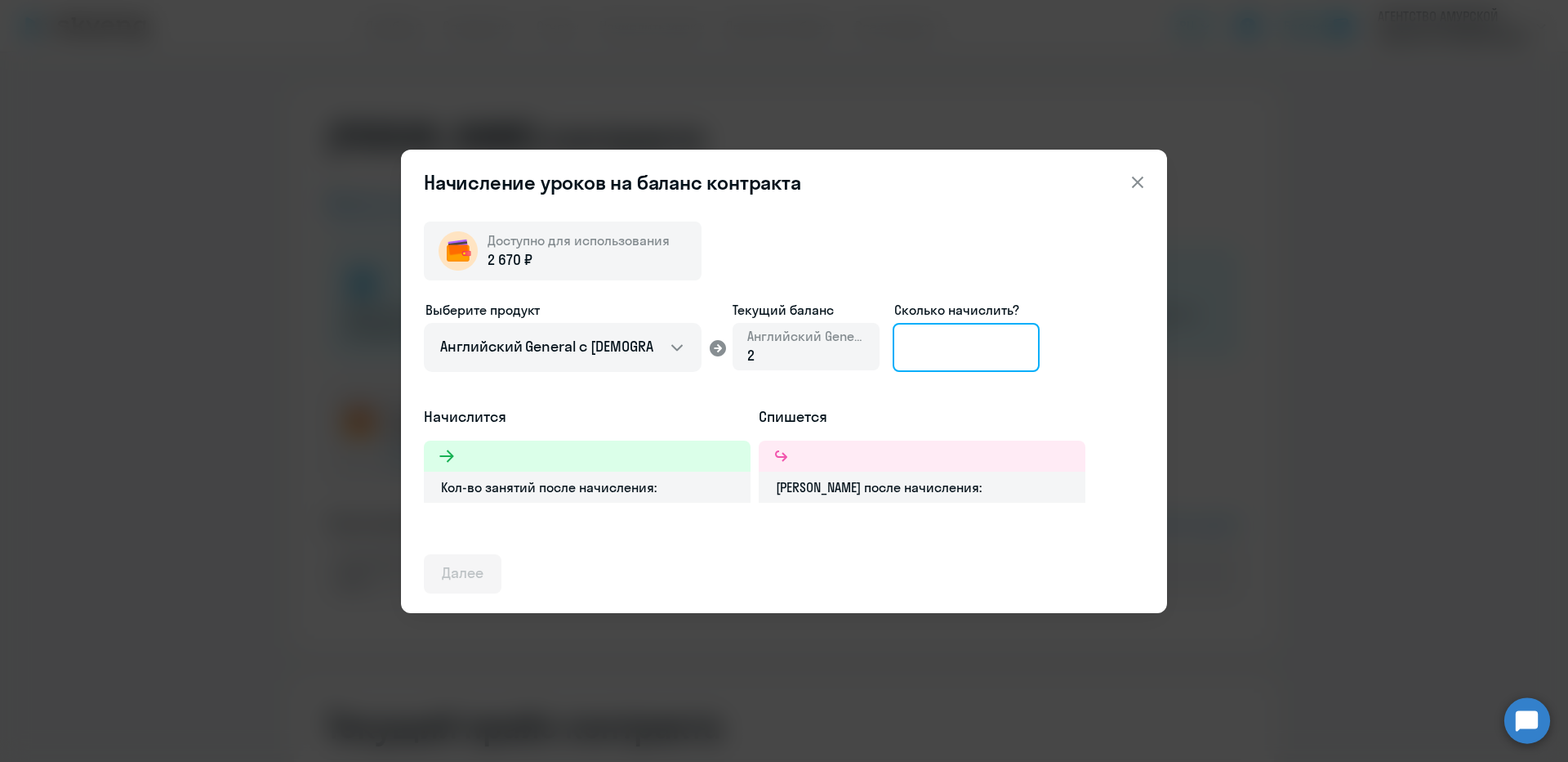
click at [940, 343] on input at bounding box center [966, 347] width 147 height 49
type input "3"
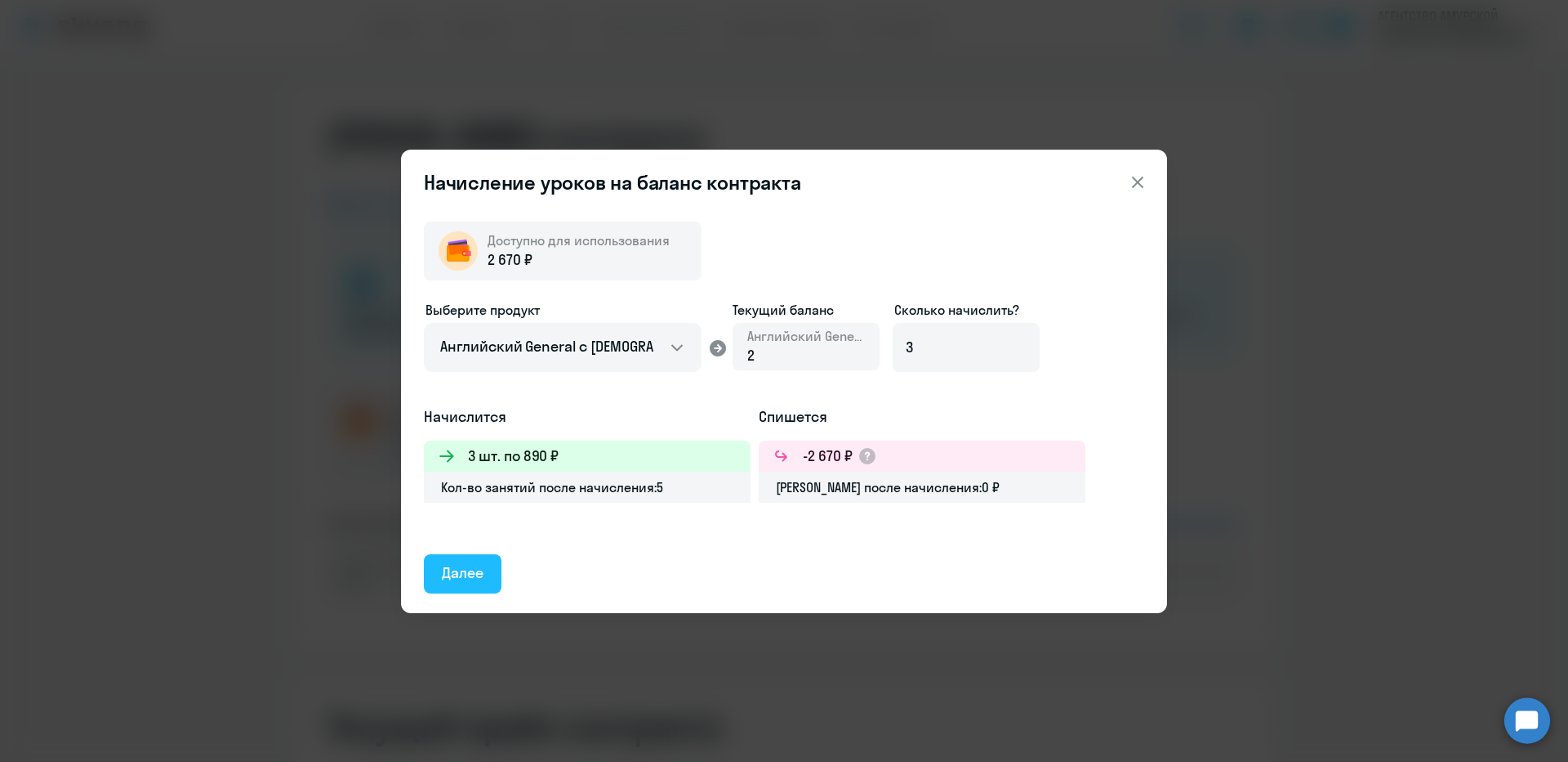
click at [495, 564] on button "Далее" at bounding box center [463, 573] width 78 height 39
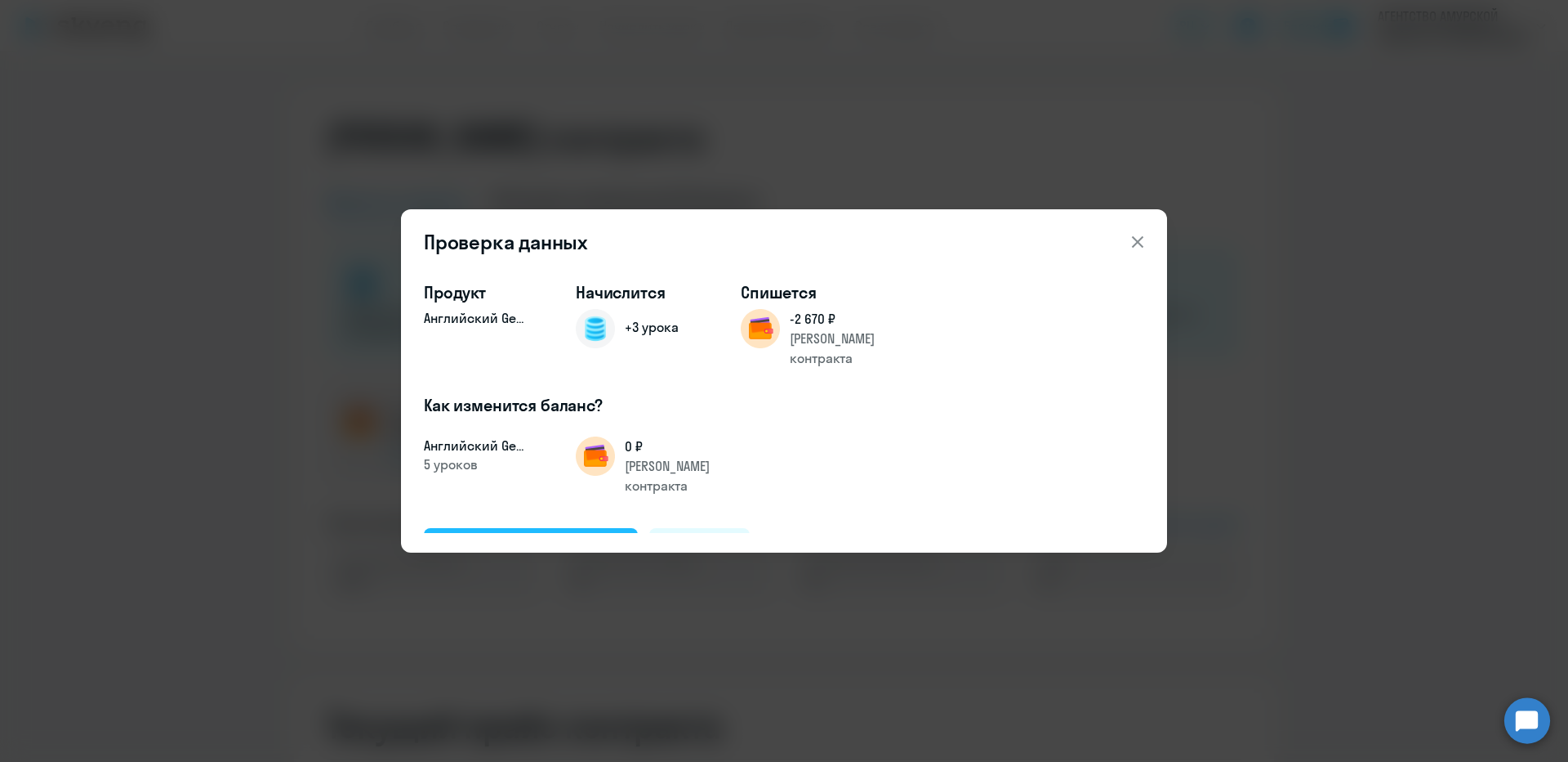
click at [558, 536] on div "Подтвердить и начислить" at bounding box center [531, 546] width 178 height 21
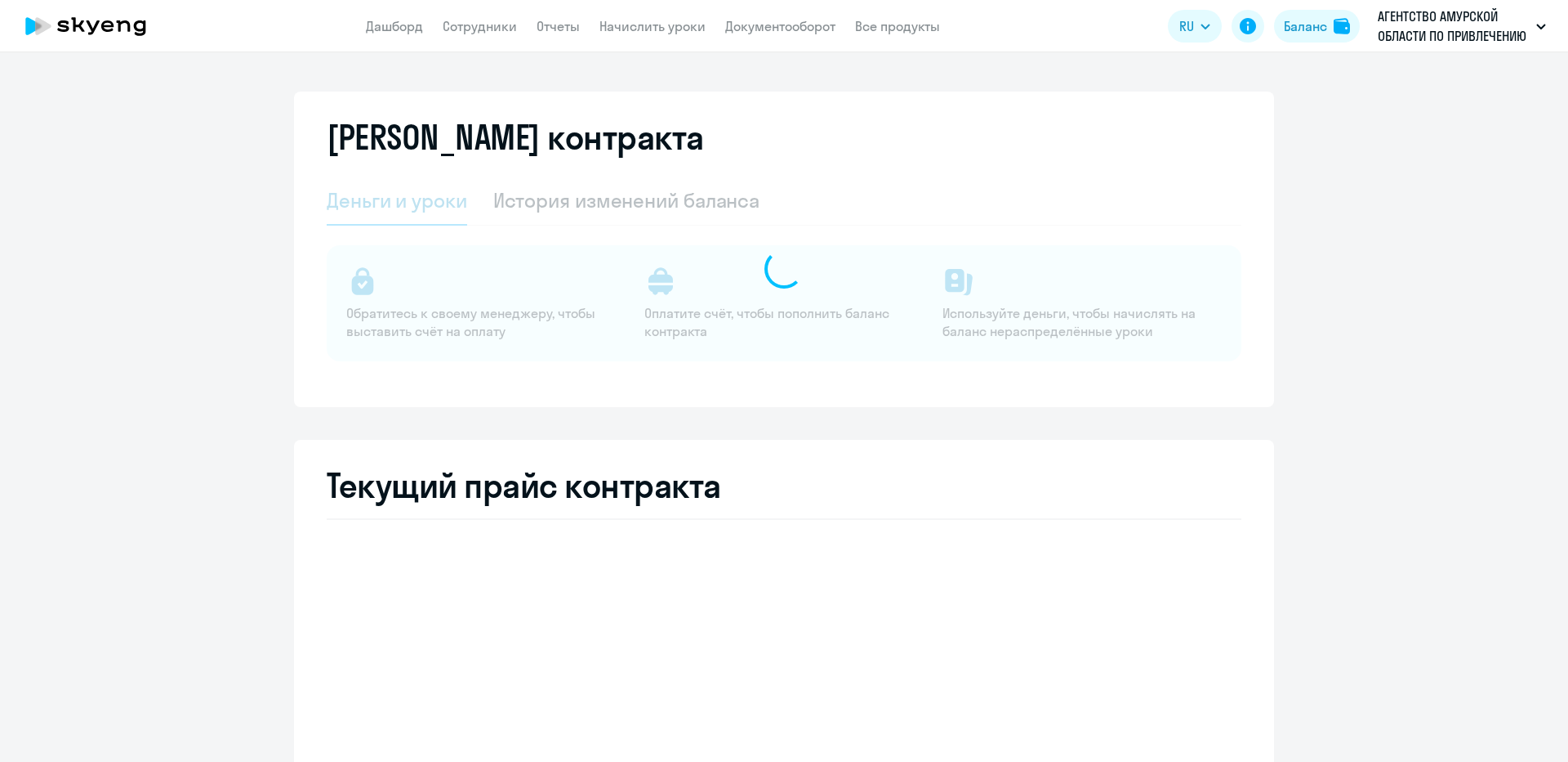
select select "english_adult_not_native_speaker"
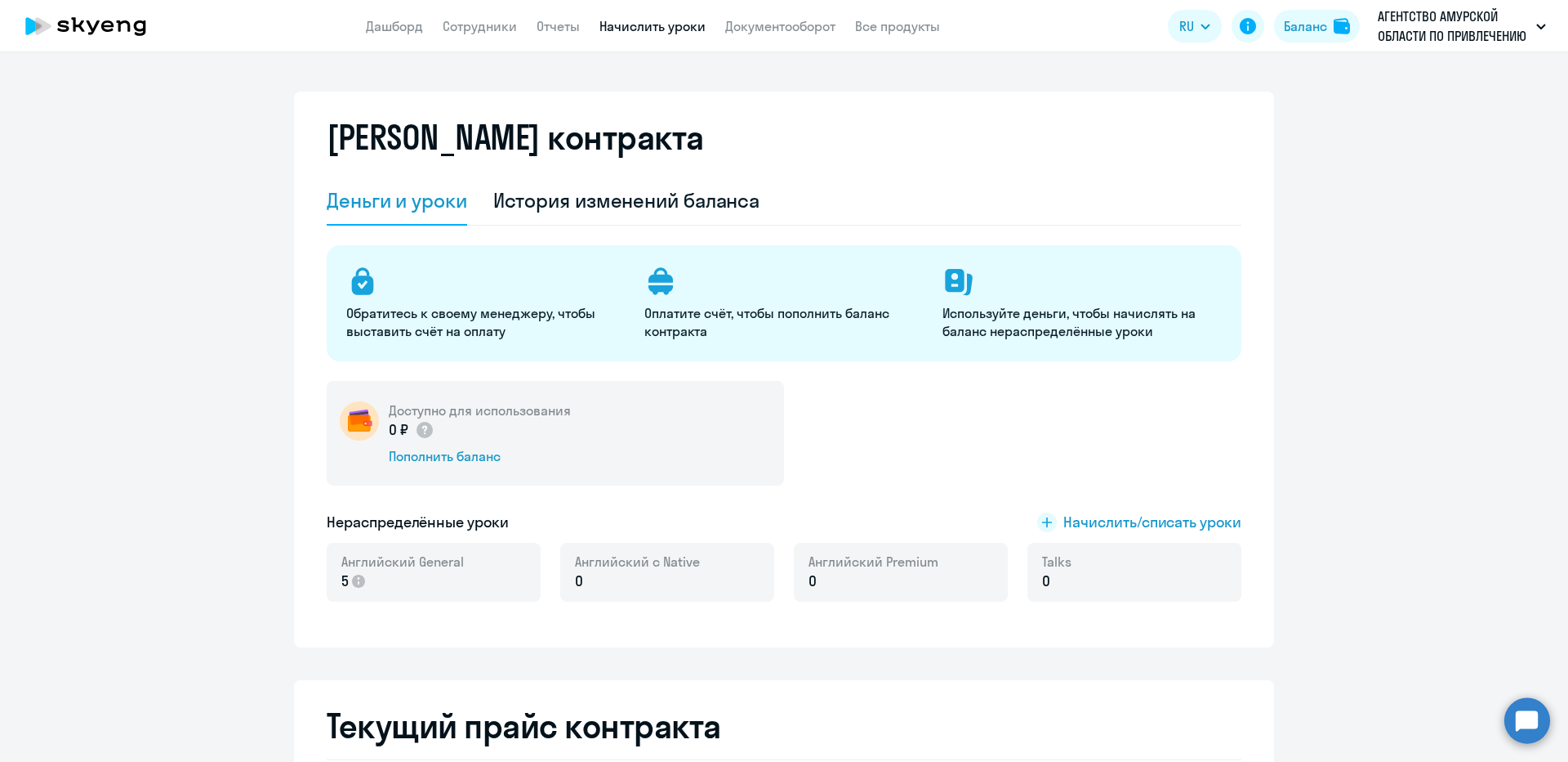
click at [602, 28] on link "Начислить уроки" at bounding box center [652, 26] width 106 height 16
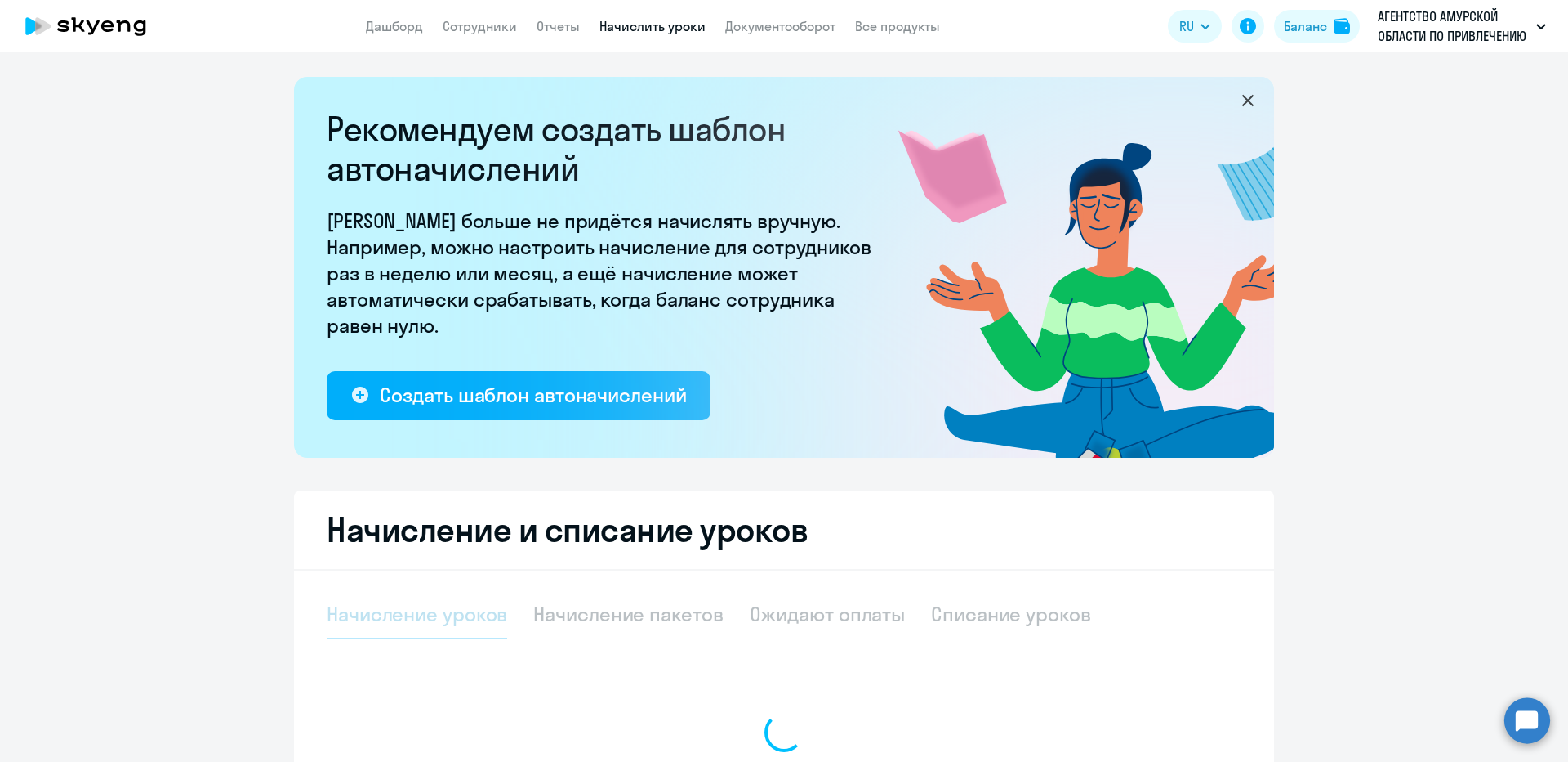
select select "10"
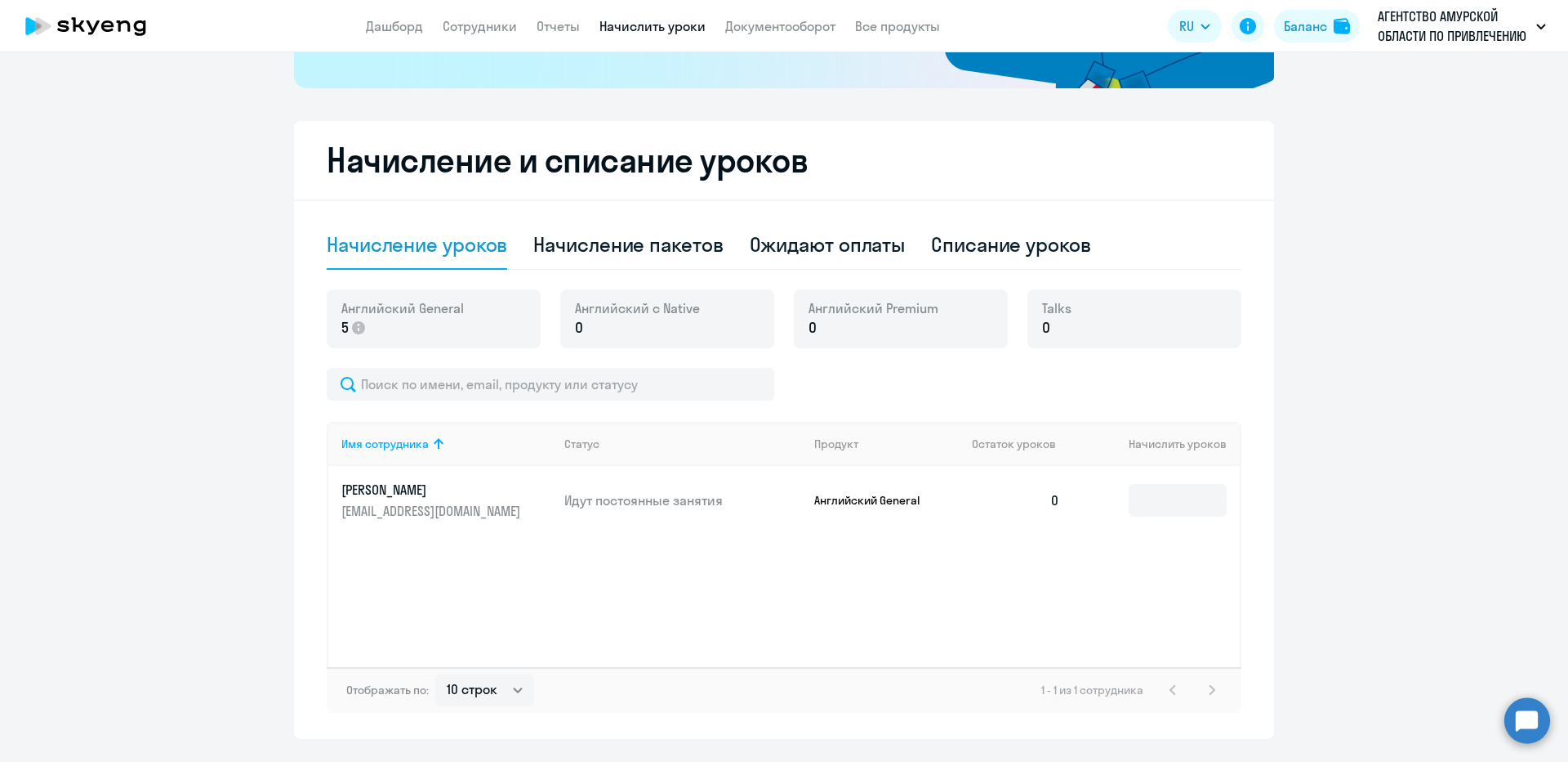
scroll to position [408, 0]
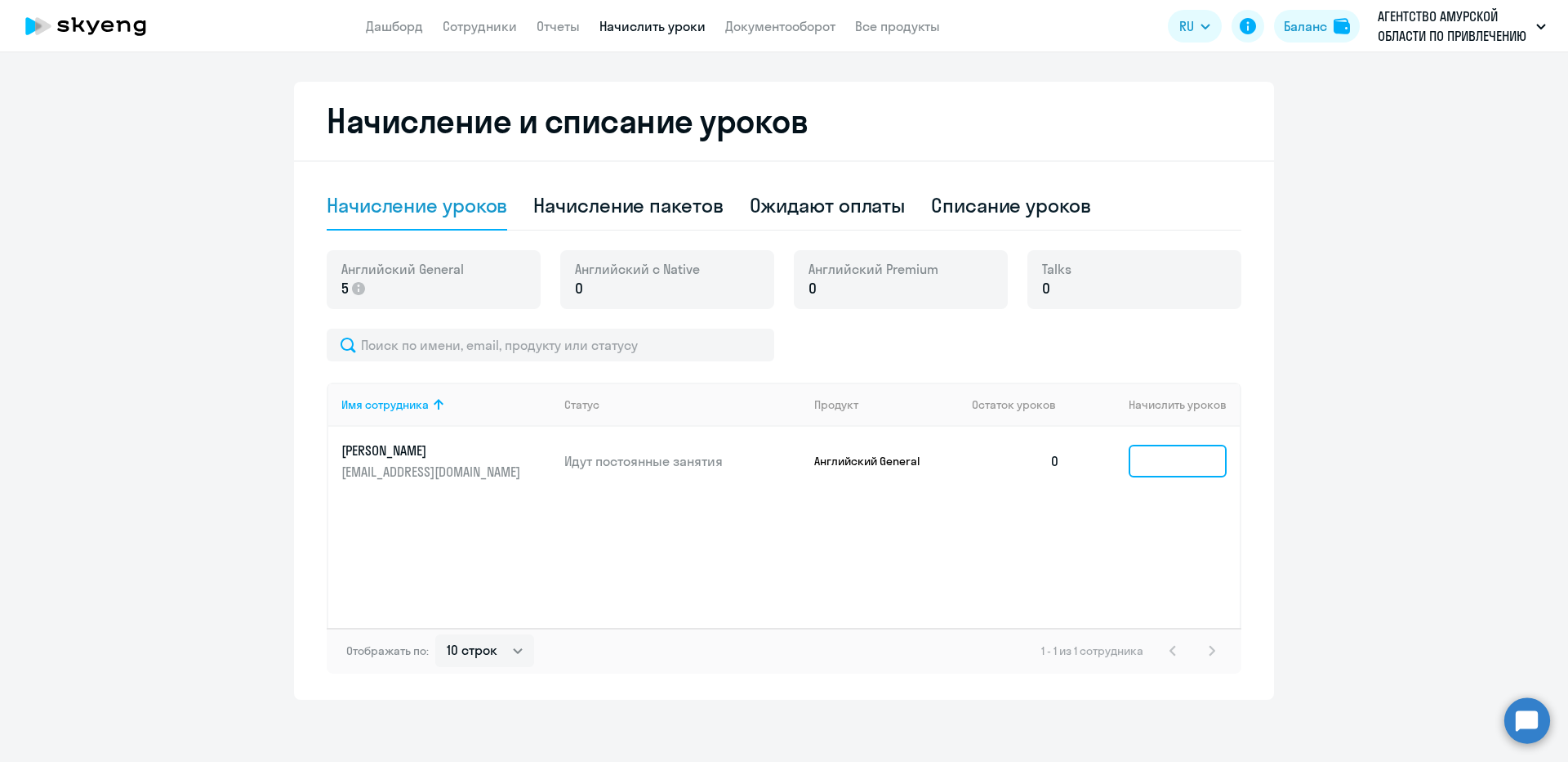
click at [1149, 467] on input at bounding box center [1177, 460] width 98 height 32
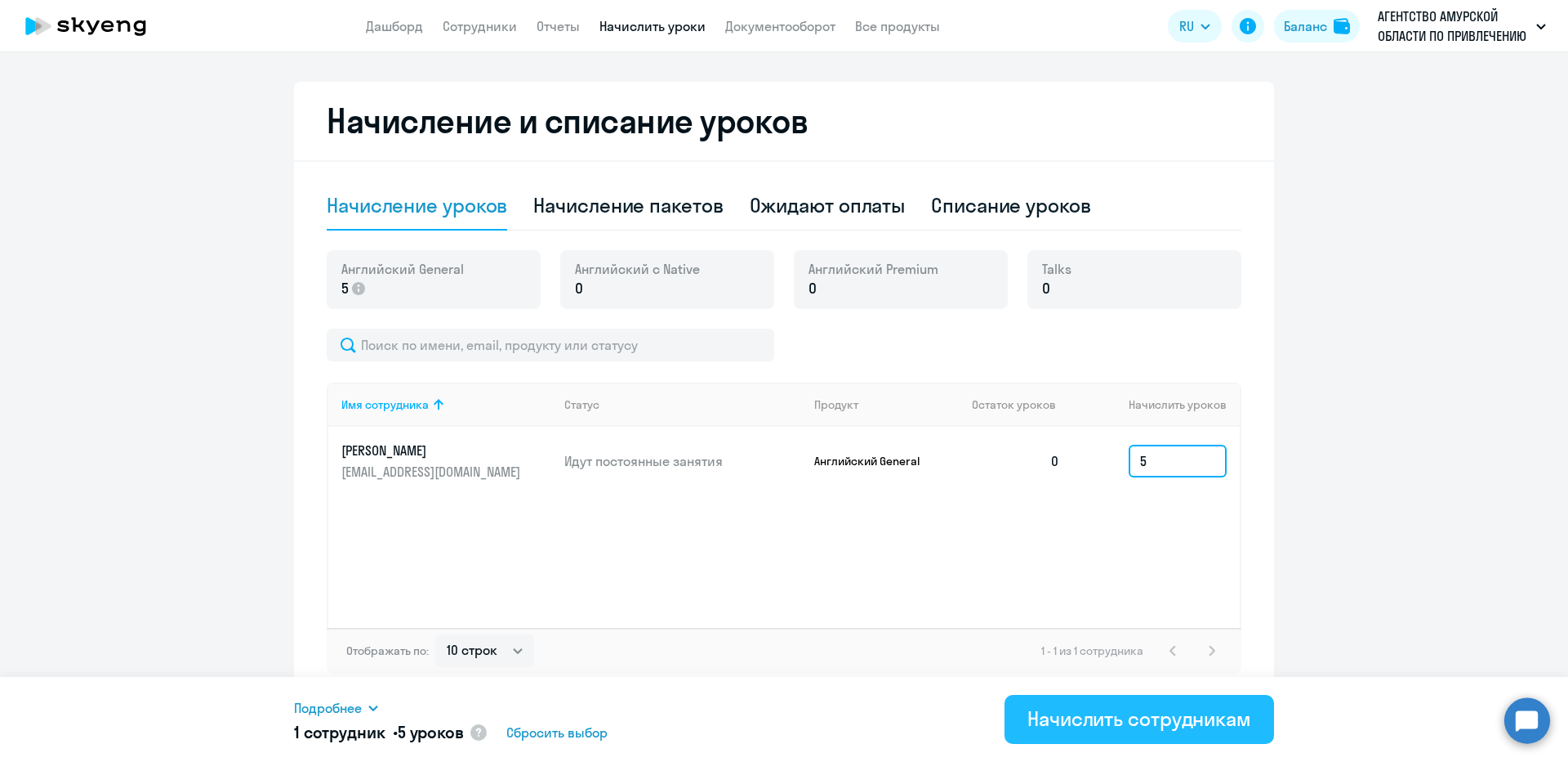
type input "5"
click at [1103, 721] on div "Начислить сотрудникам" at bounding box center [1139, 717] width 223 height 26
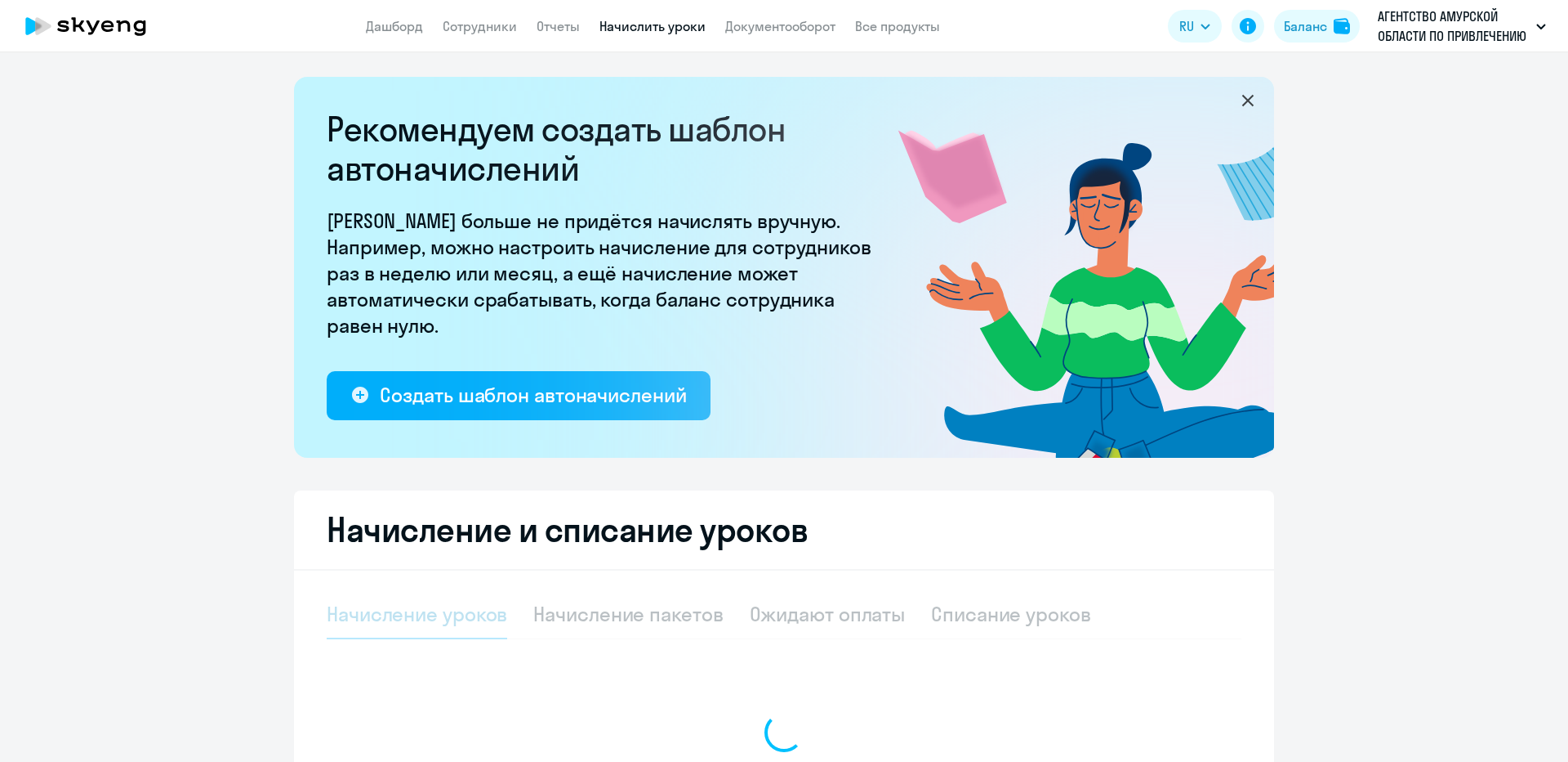
select select "10"
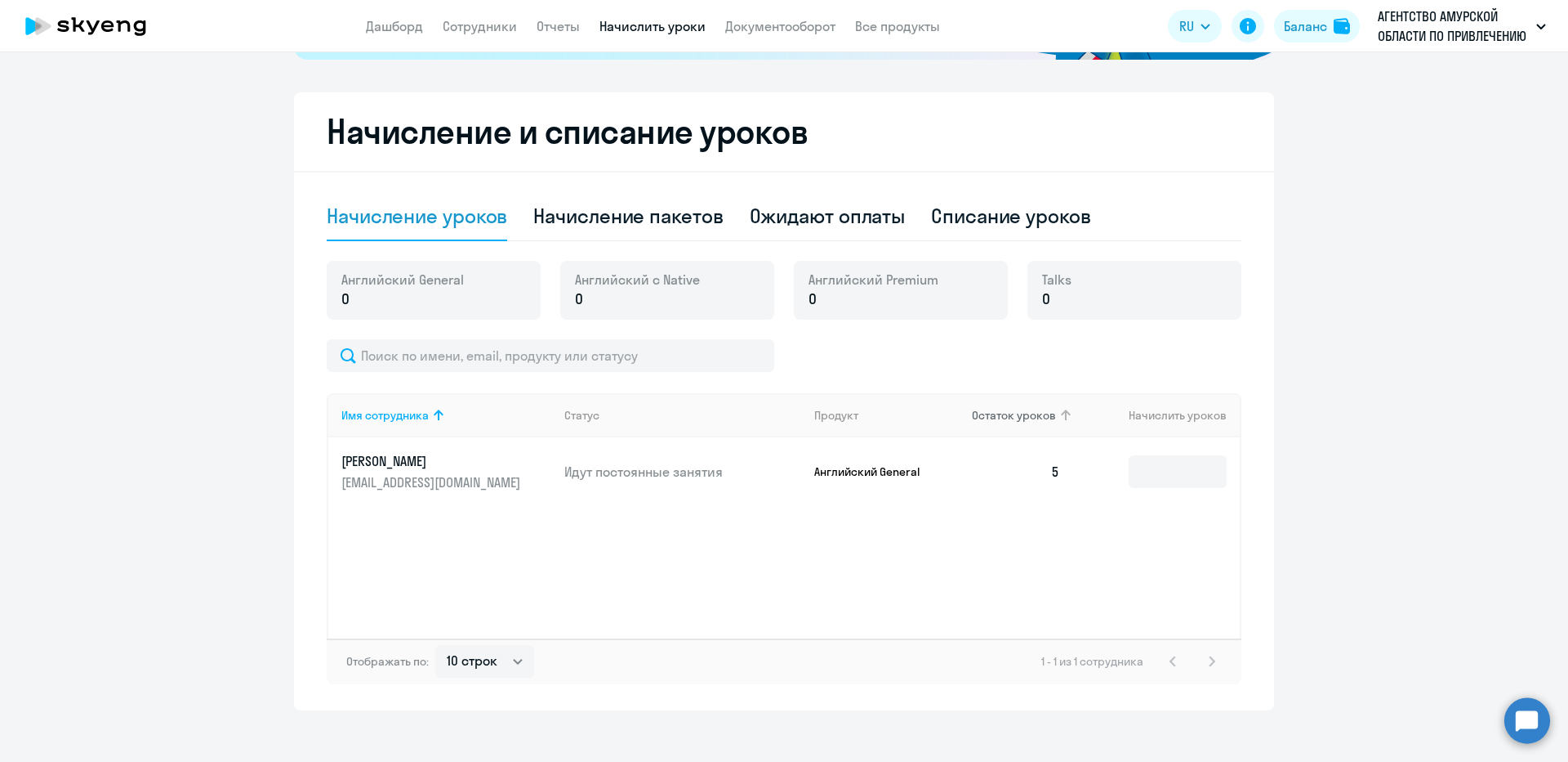
scroll to position [408, 0]
